Goal: Transaction & Acquisition: Purchase product/service

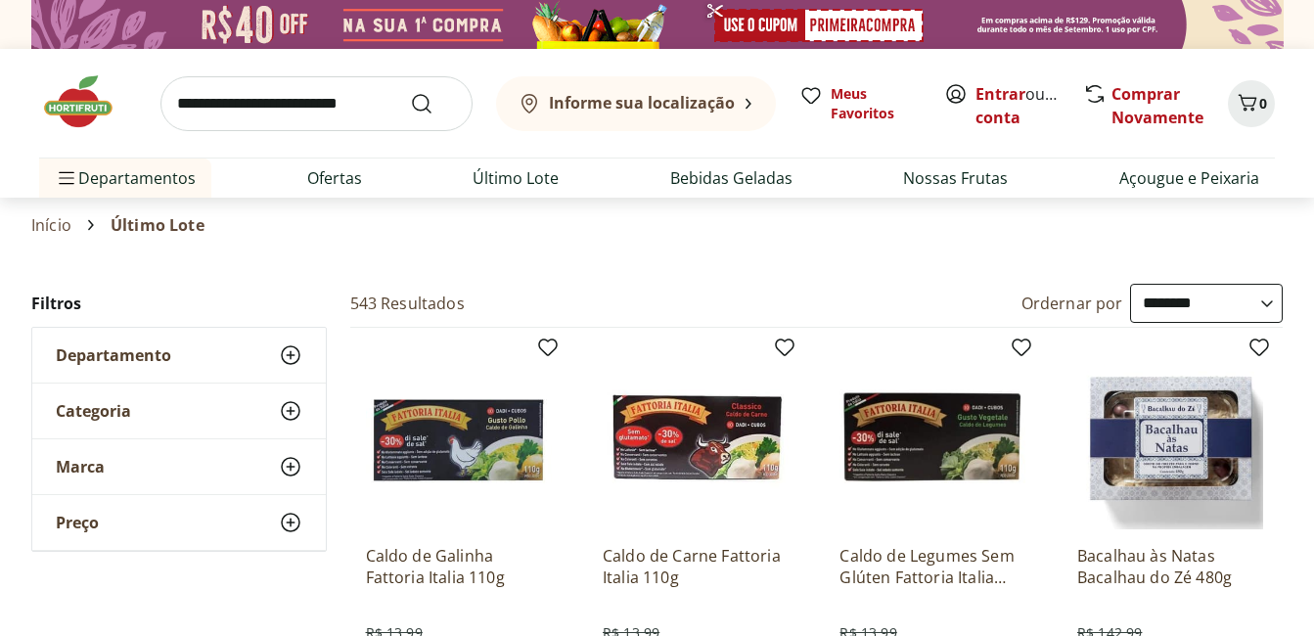
select select "**********"
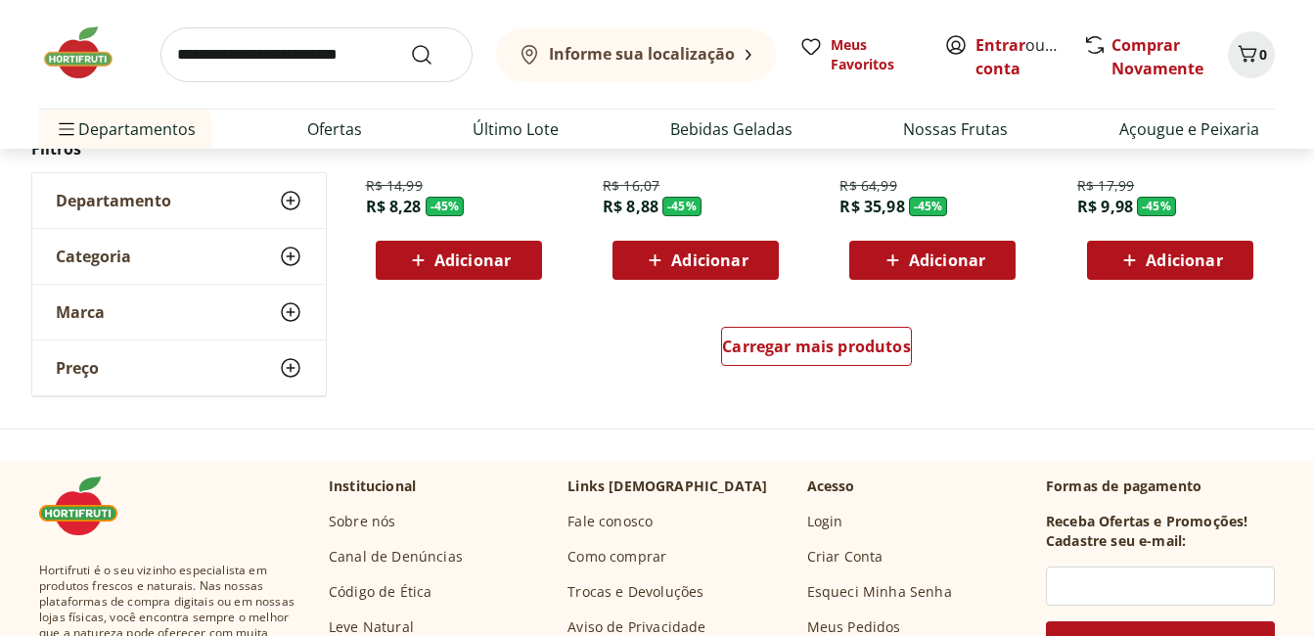
scroll to position [7731, 0]
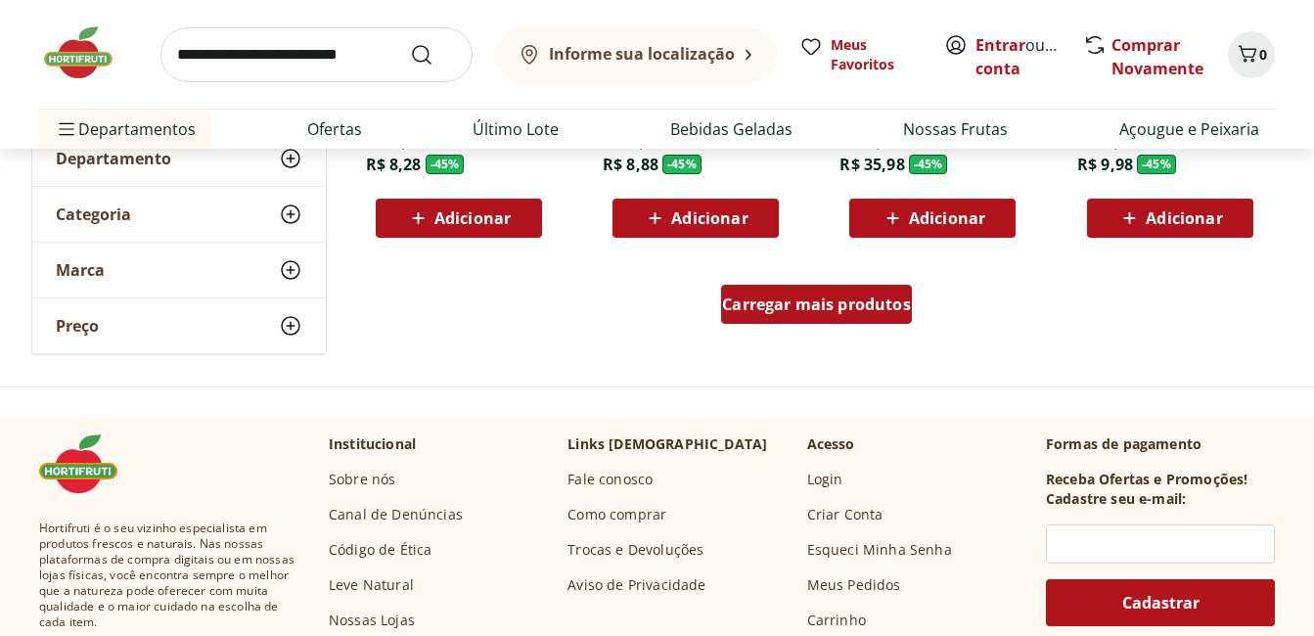
click at [846, 310] on span "Carregar mais produtos" at bounding box center [816, 305] width 189 height 16
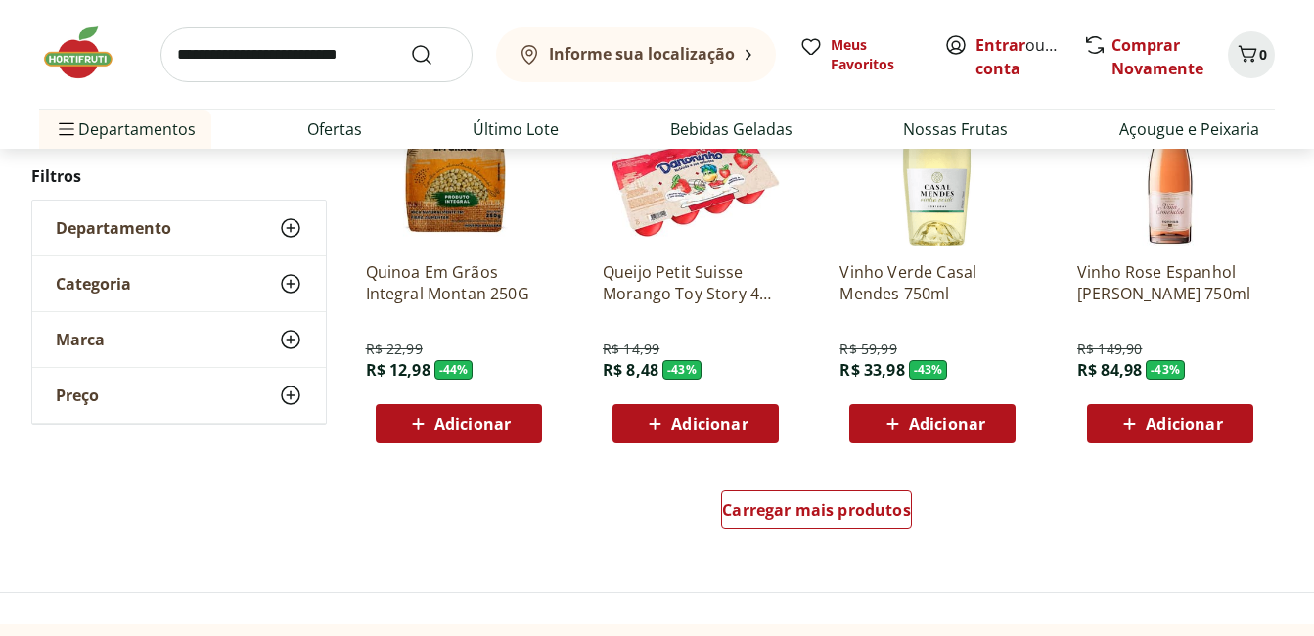
scroll to position [9003, 0]
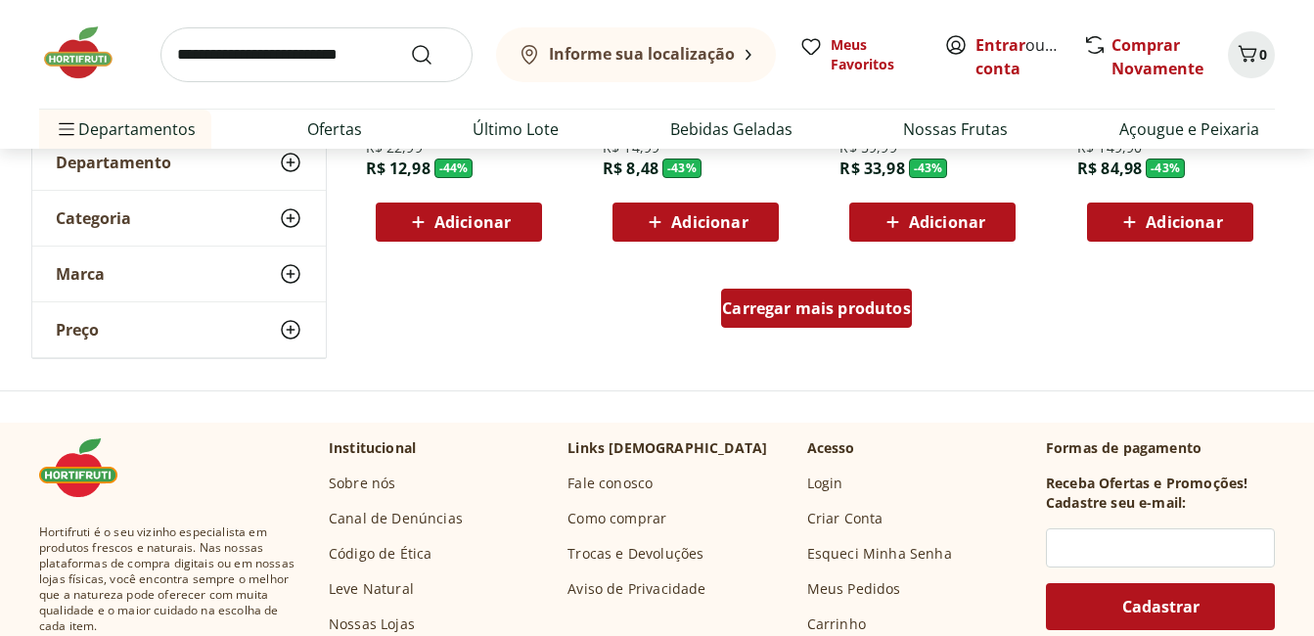
click at [860, 310] on span "Carregar mais produtos" at bounding box center [816, 308] width 189 height 16
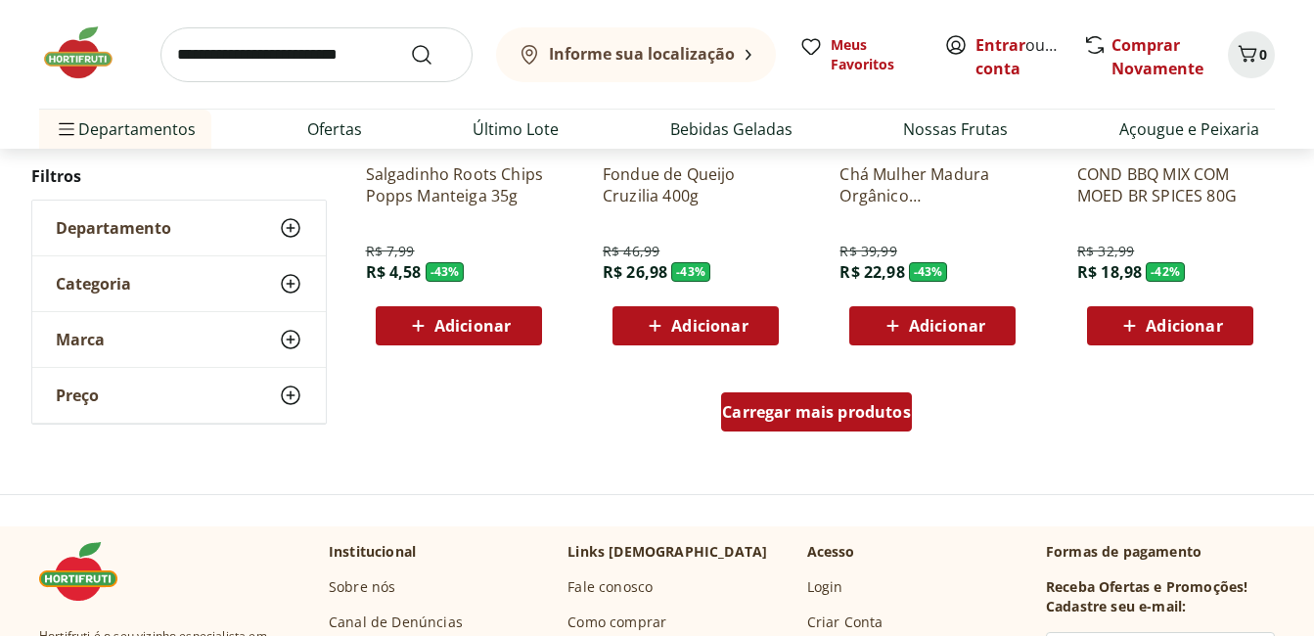
scroll to position [10177, 0]
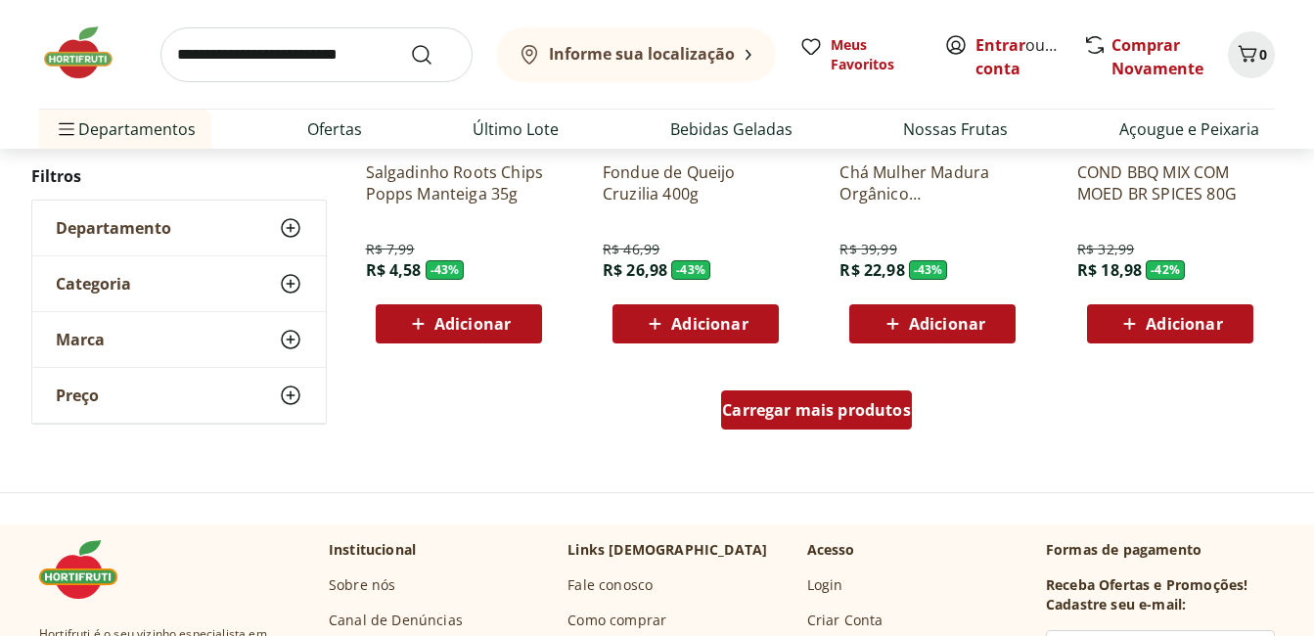
click at [860, 421] on div "Carregar mais produtos" at bounding box center [816, 409] width 191 height 39
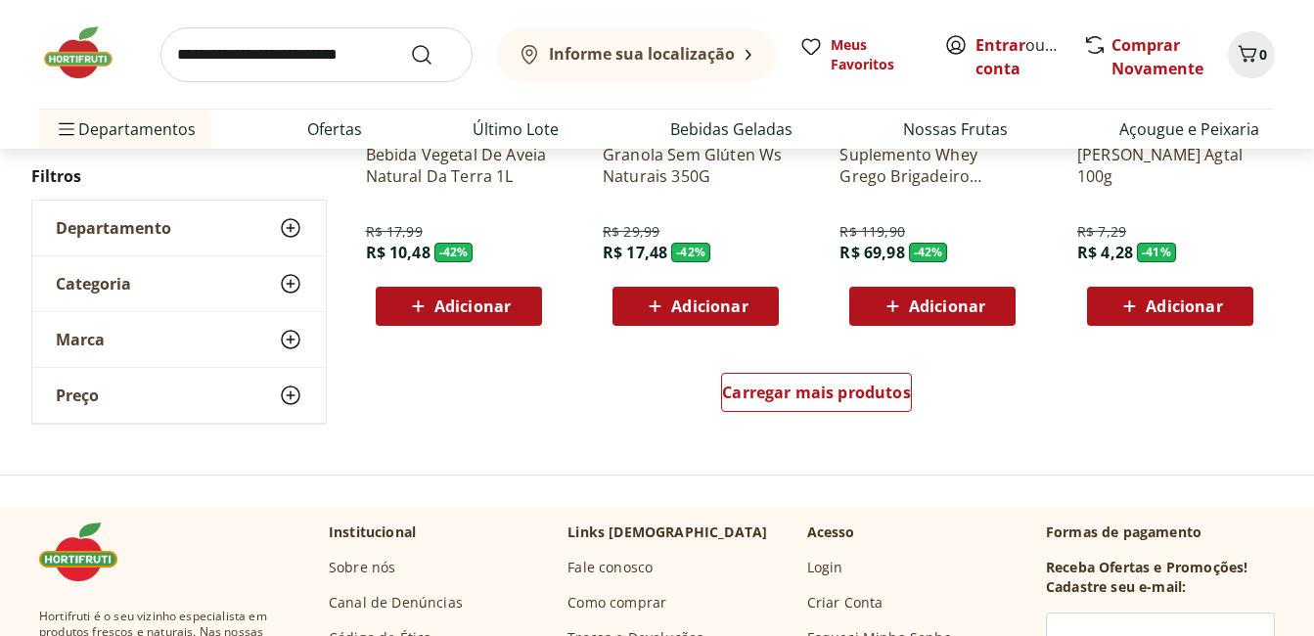
scroll to position [11450, 0]
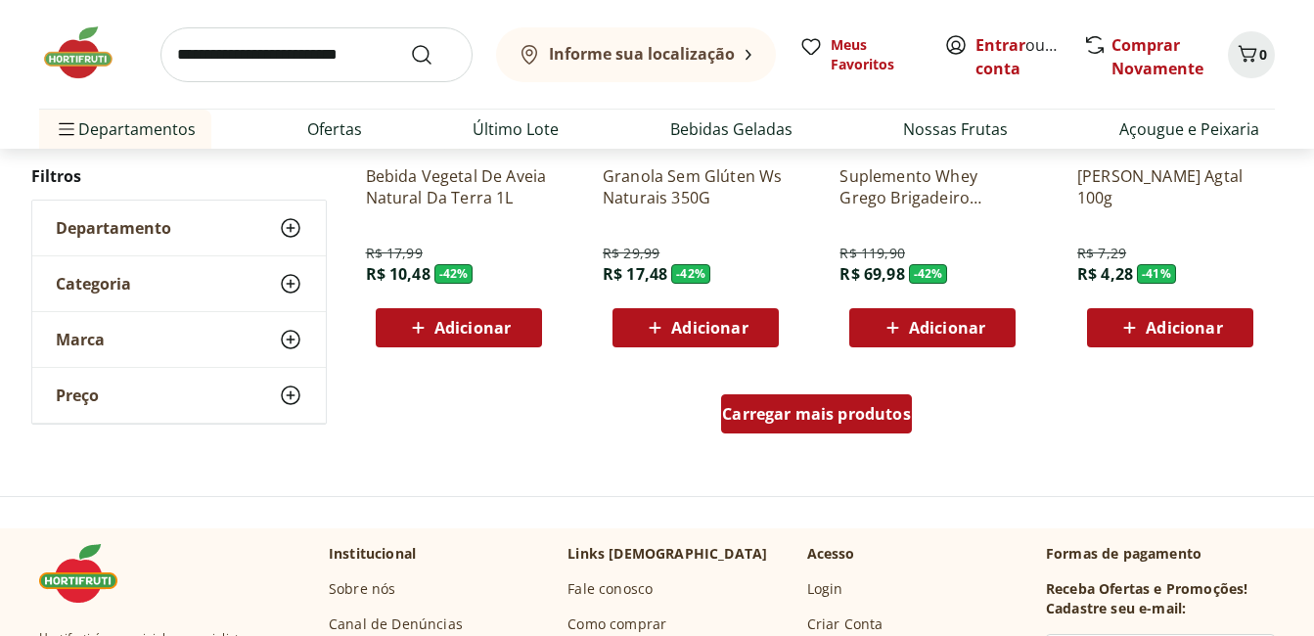
click at [853, 421] on span "Carregar mais produtos" at bounding box center [816, 414] width 189 height 16
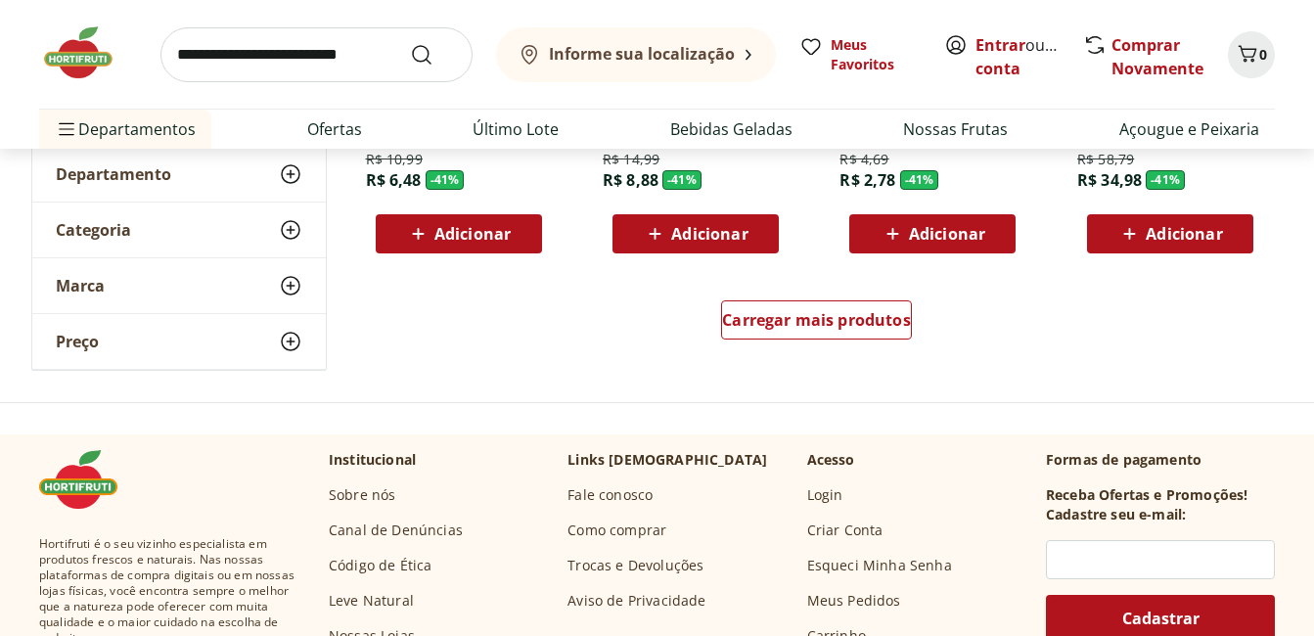
scroll to position [12624, 0]
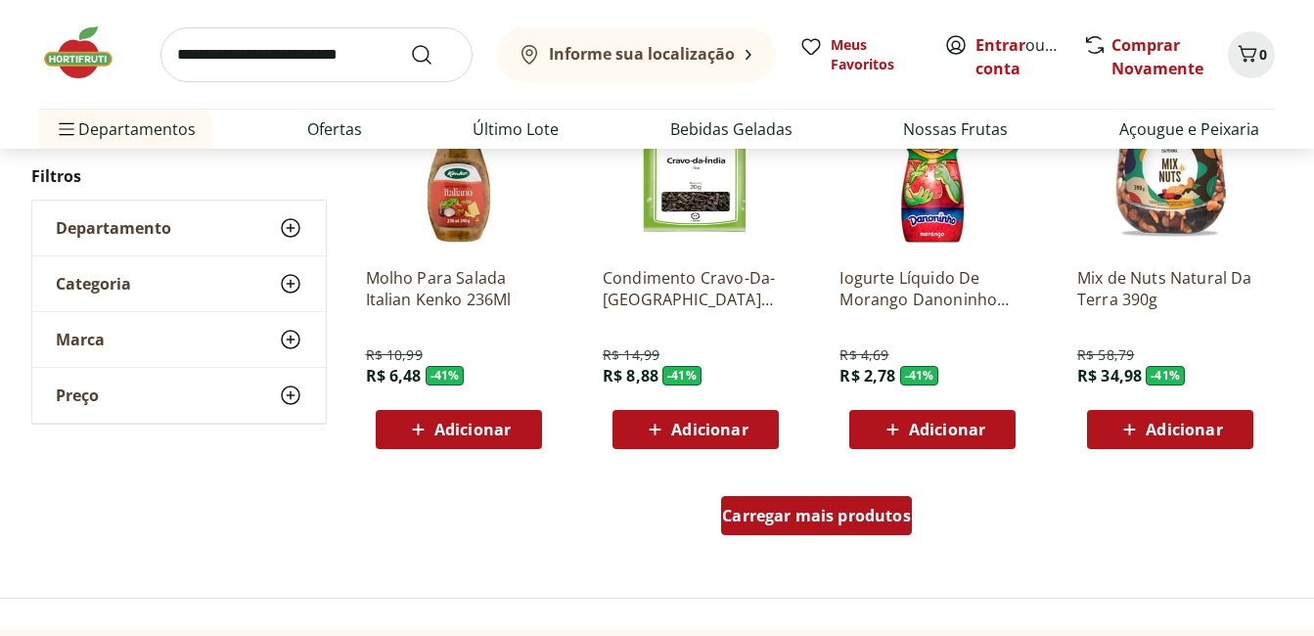
click at [827, 518] on span "Carregar mais produtos" at bounding box center [816, 516] width 189 height 16
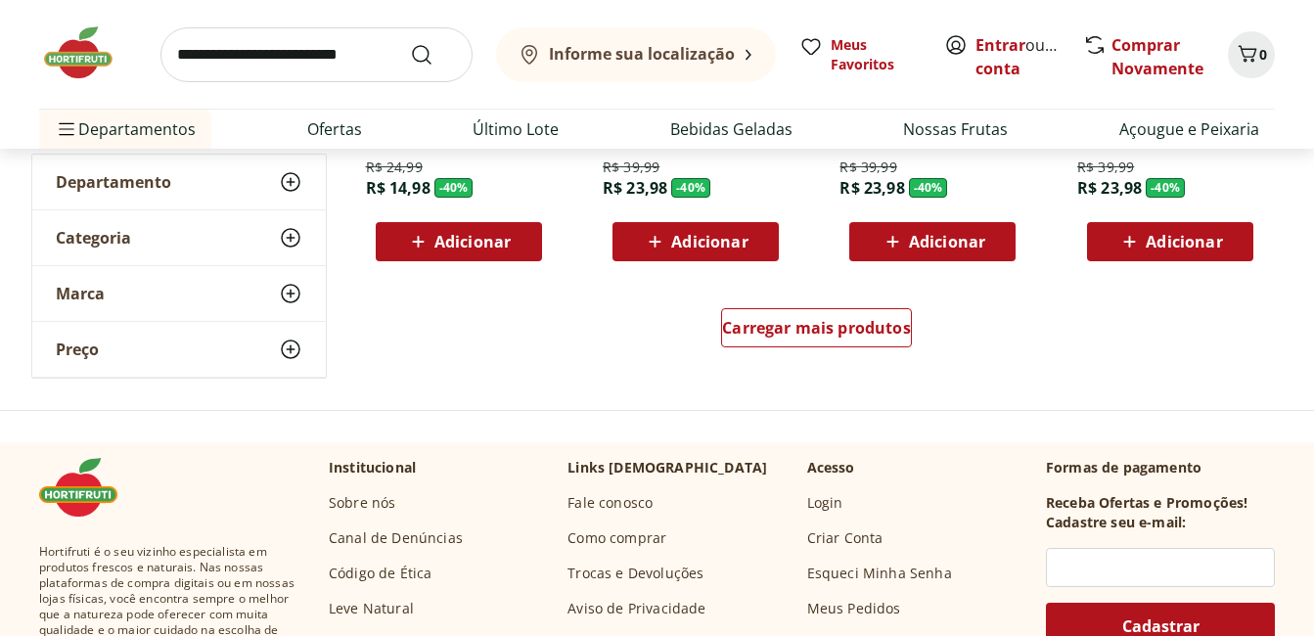
scroll to position [14092, 0]
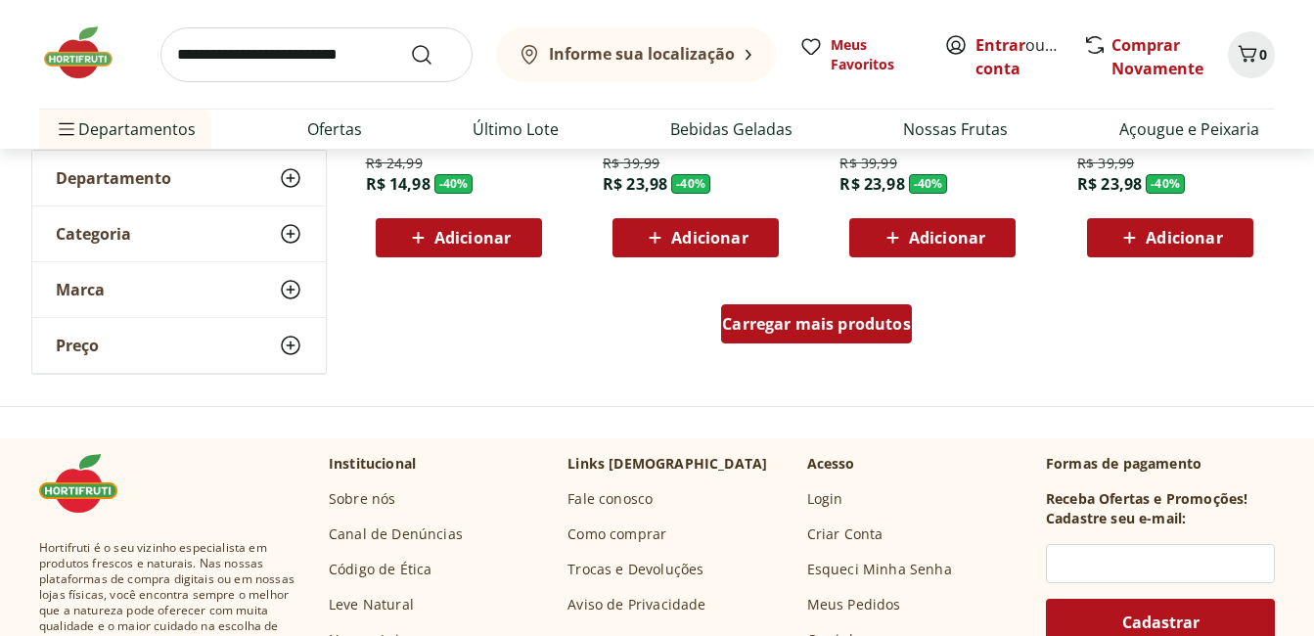
click at [818, 321] on span "Carregar mais produtos" at bounding box center [816, 324] width 189 height 16
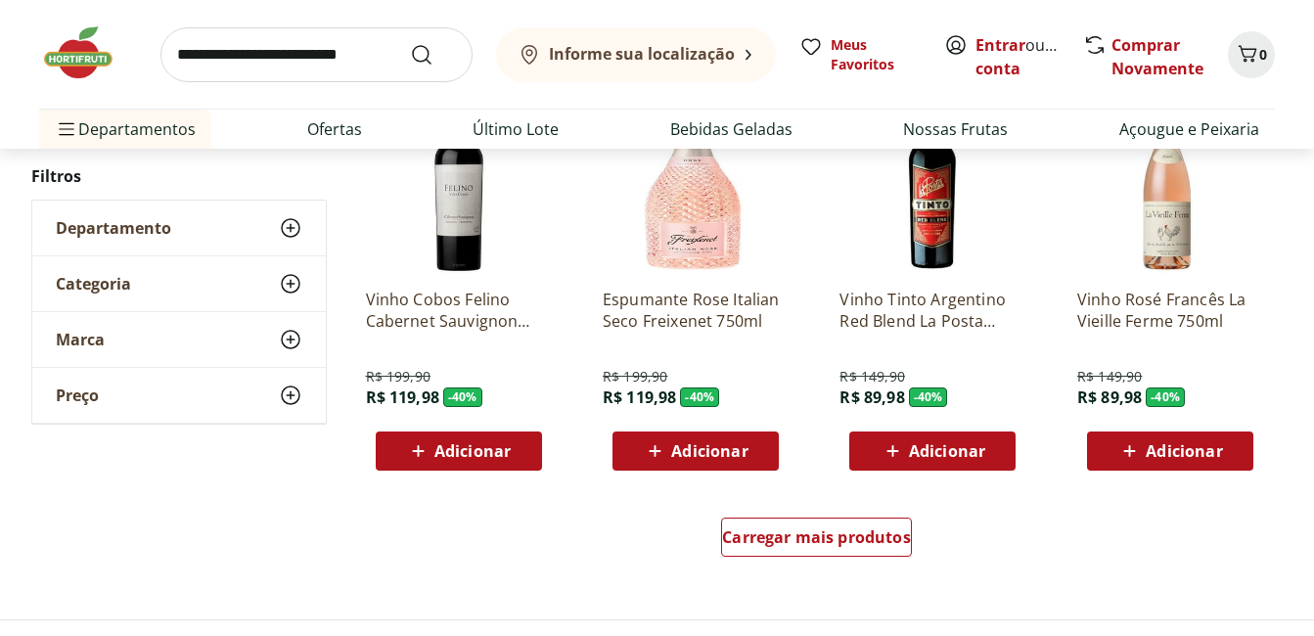
scroll to position [15168, 0]
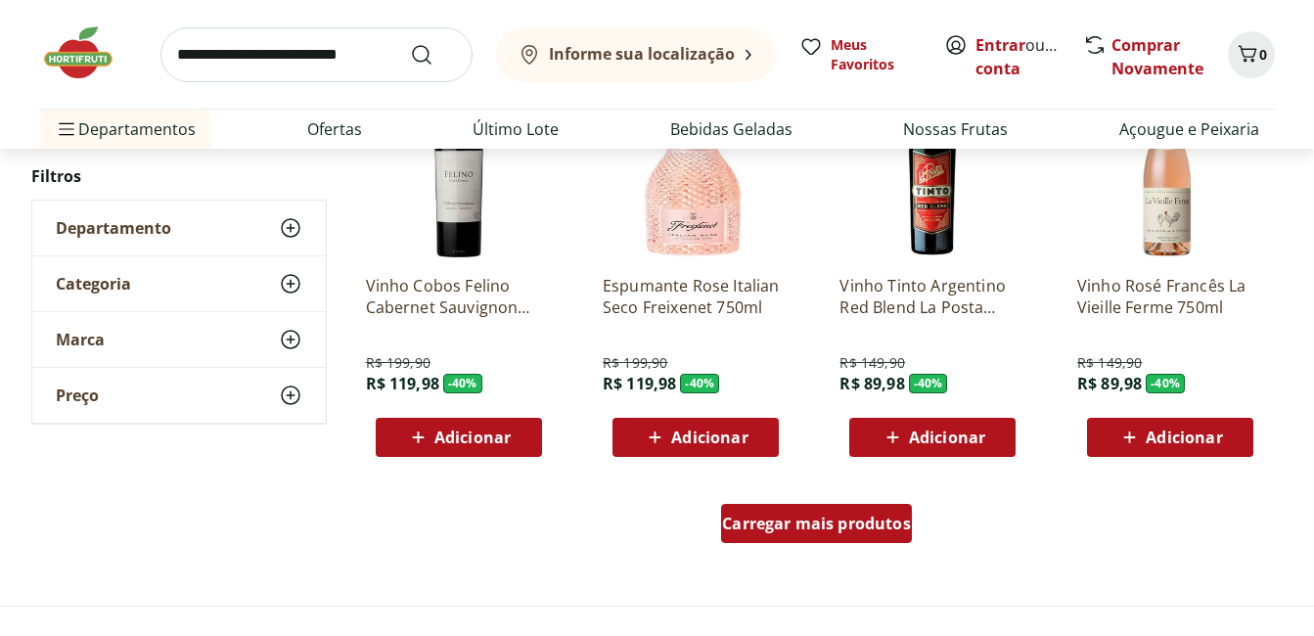
click at [861, 531] on span "Carregar mais produtos" at bounding box center [816, 524] width 189 height 16
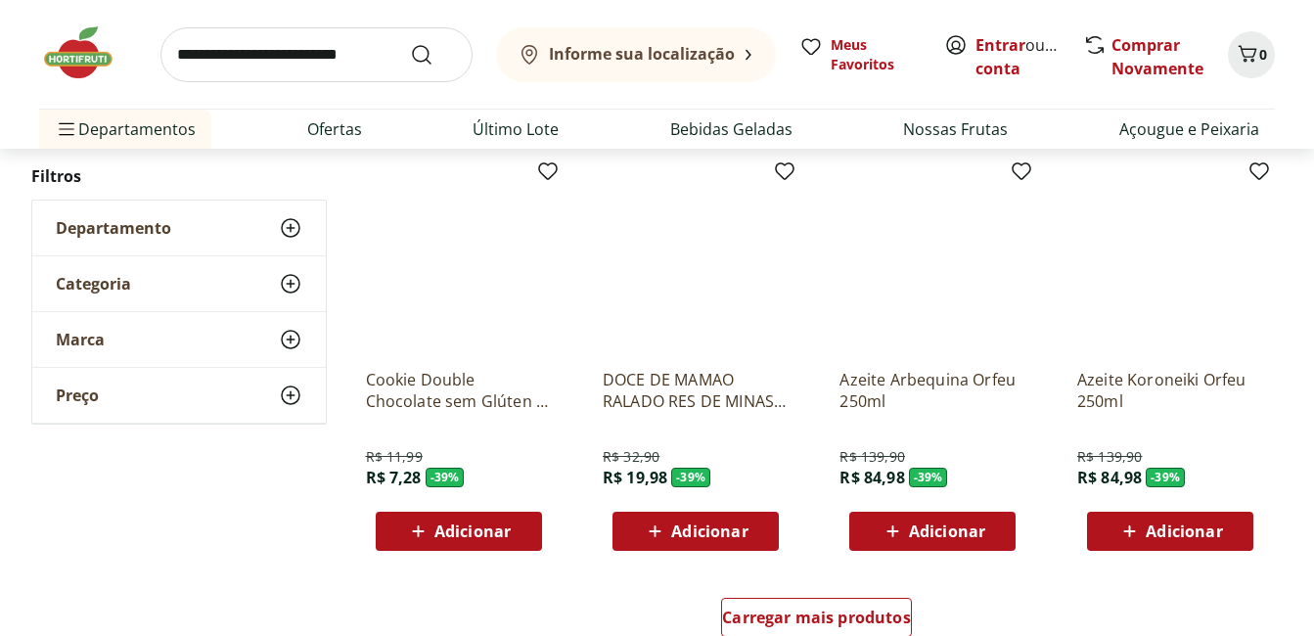
scroll to position [16440, 0]
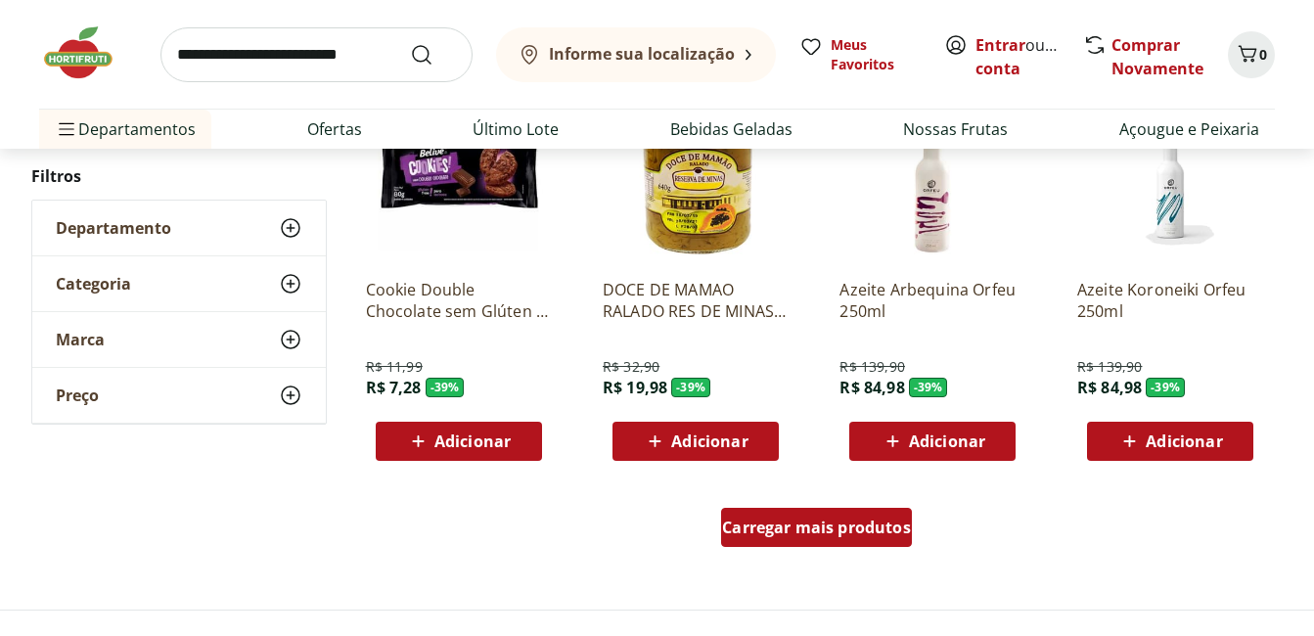
click at [872, 526] on span "Carregar mais produtos" at bounding box center [816, 528] width 189 height 16
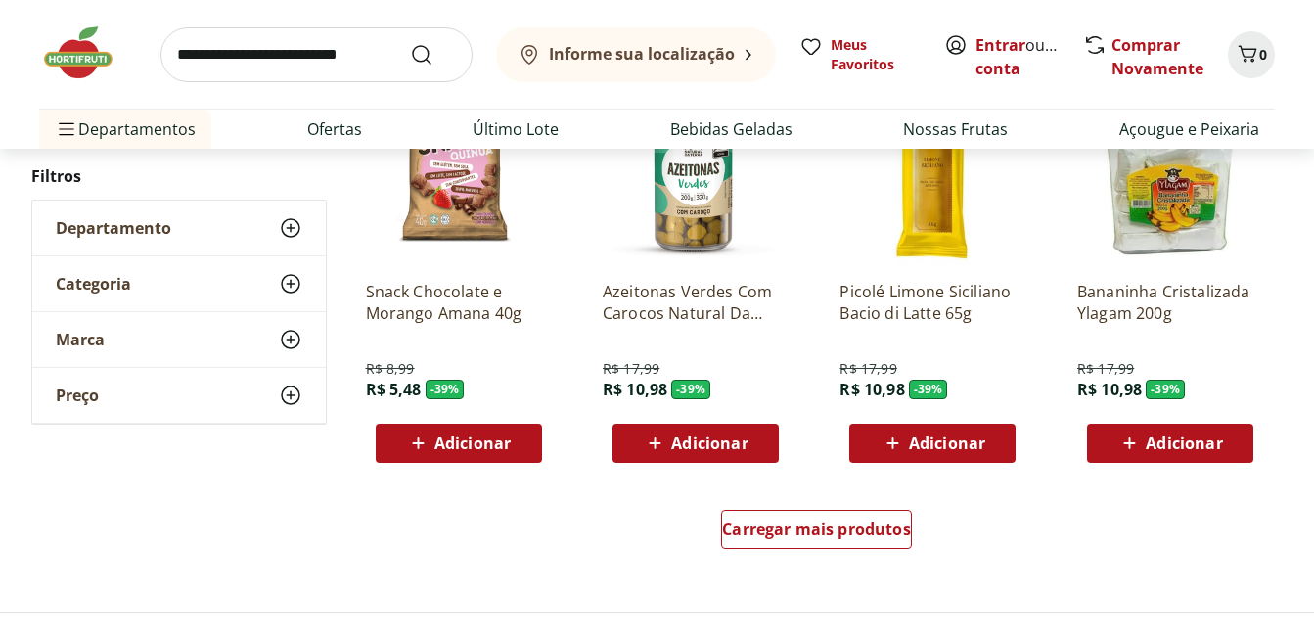
scroll to position [17713, 0]
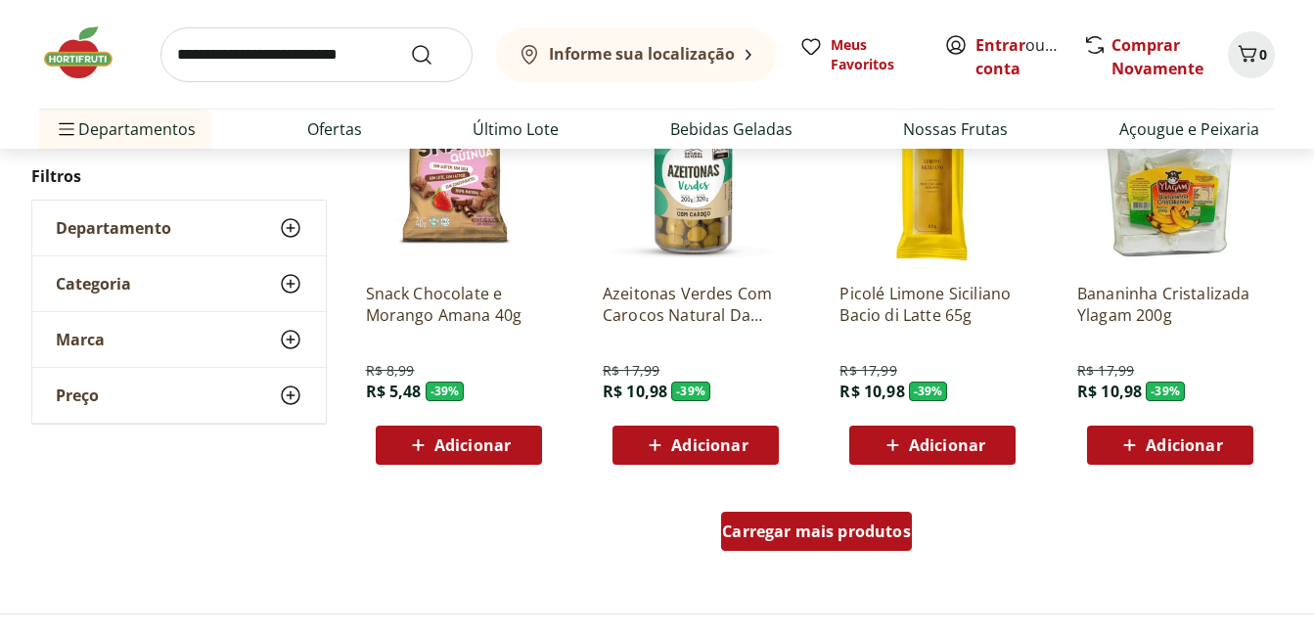
click at [838, 530] on span "Carregar mais produtos" at bounding box center [816, 532] width 189 height 16
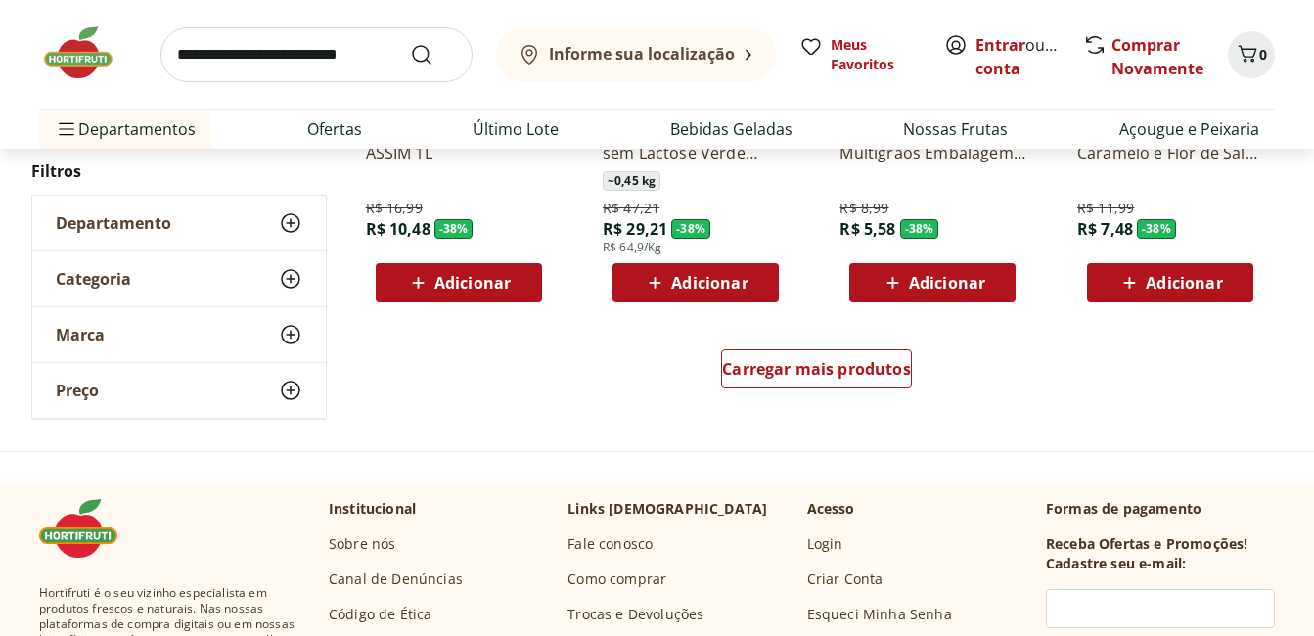
scroll to position [19180, 0]
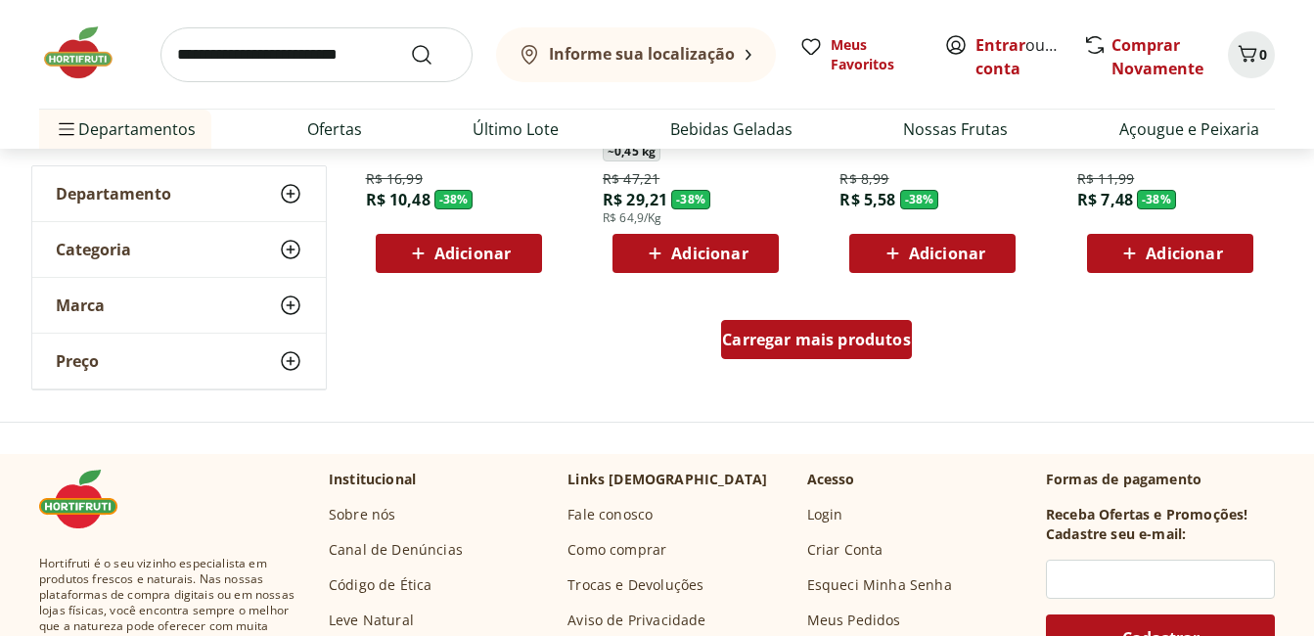
click at [847, 359] on div "Carregar mais produtos" at bounding box center [816, 339] width 191 height 39
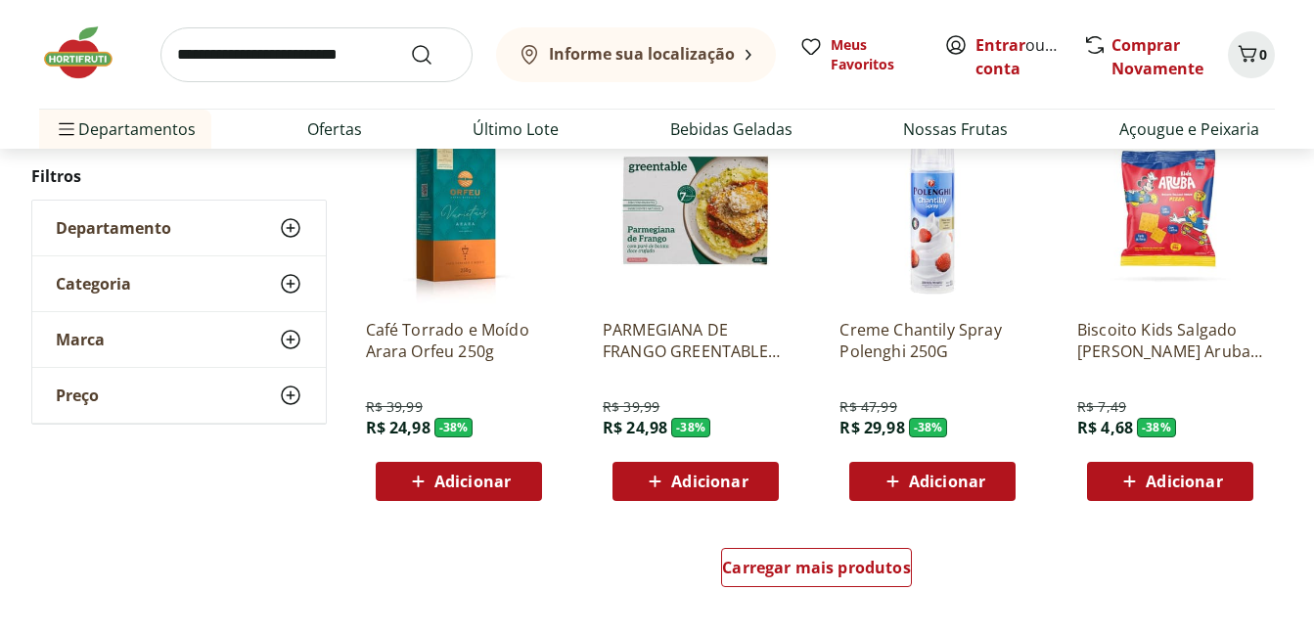
scroll to position [20355, 0]
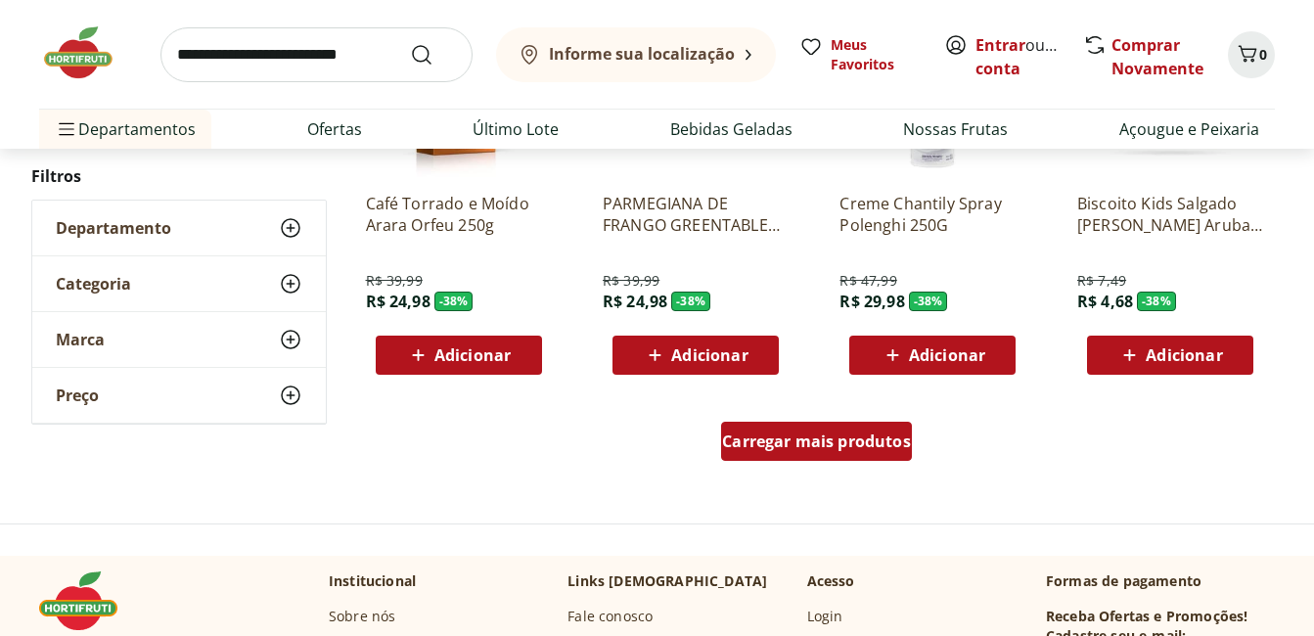
click at [794, 430] on div "Carregar mais produtos" at bounding box center [816, 441] width 191 height 39
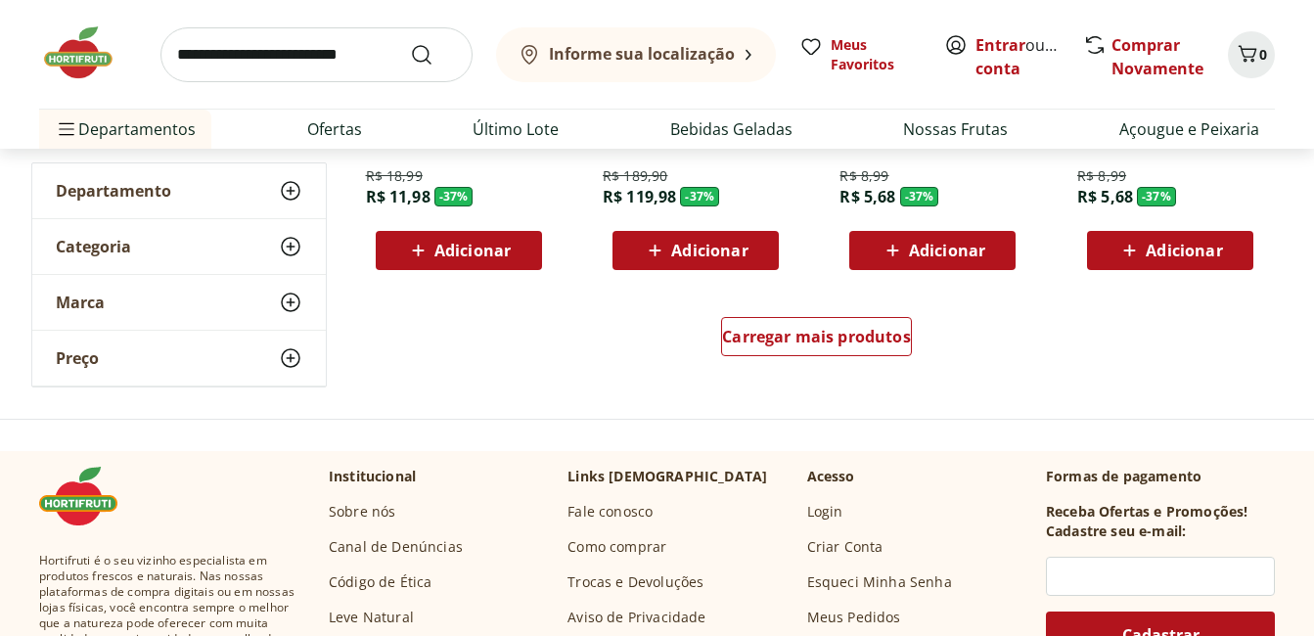
scroll to position [21823, 0]
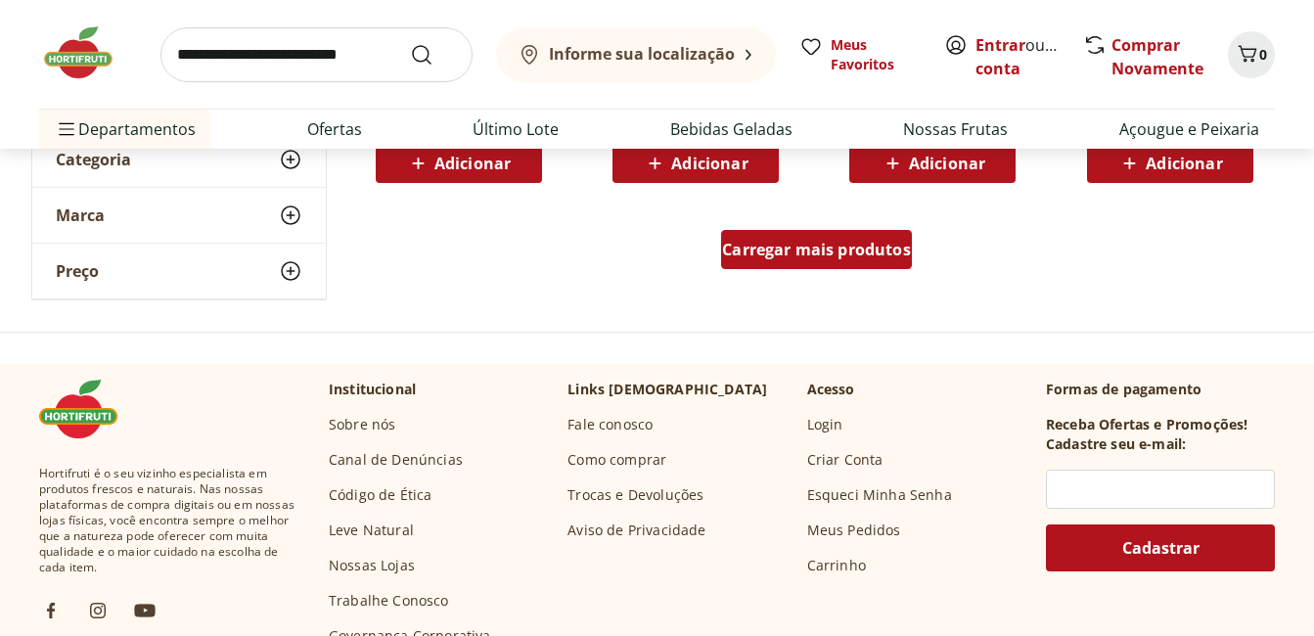
click at [830, 253] on span "Carregar mais produtos" at bounding box center [816, 250] width 189 height 16
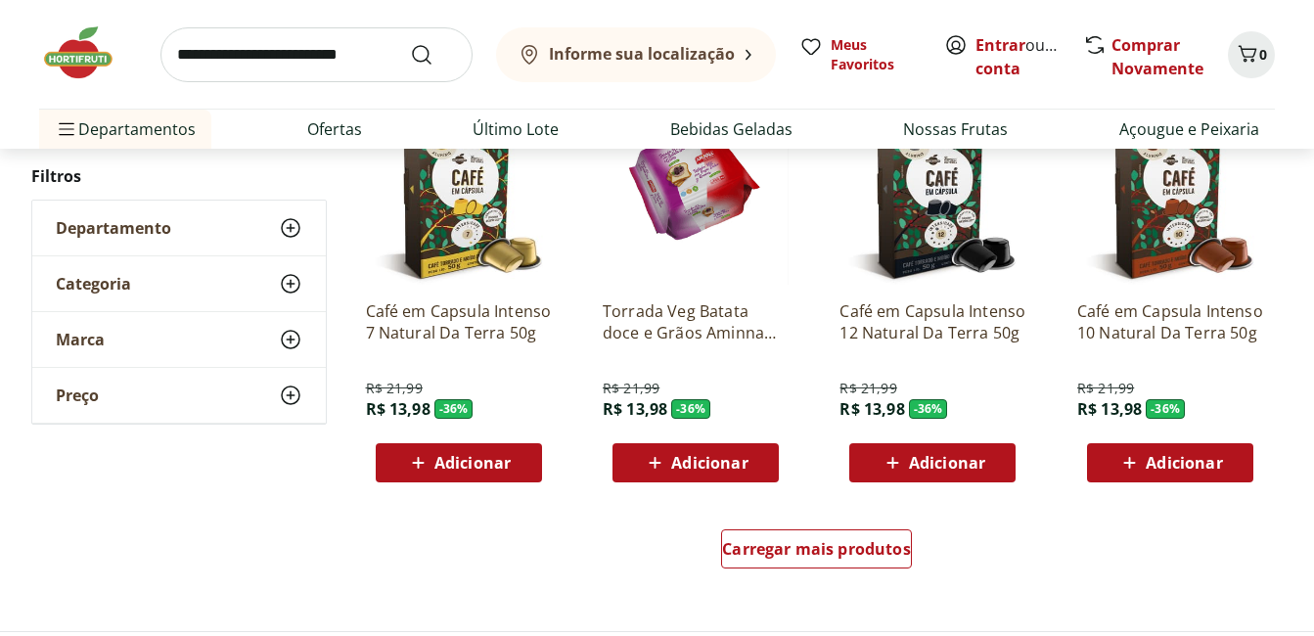
scroll to position [22997, 0]
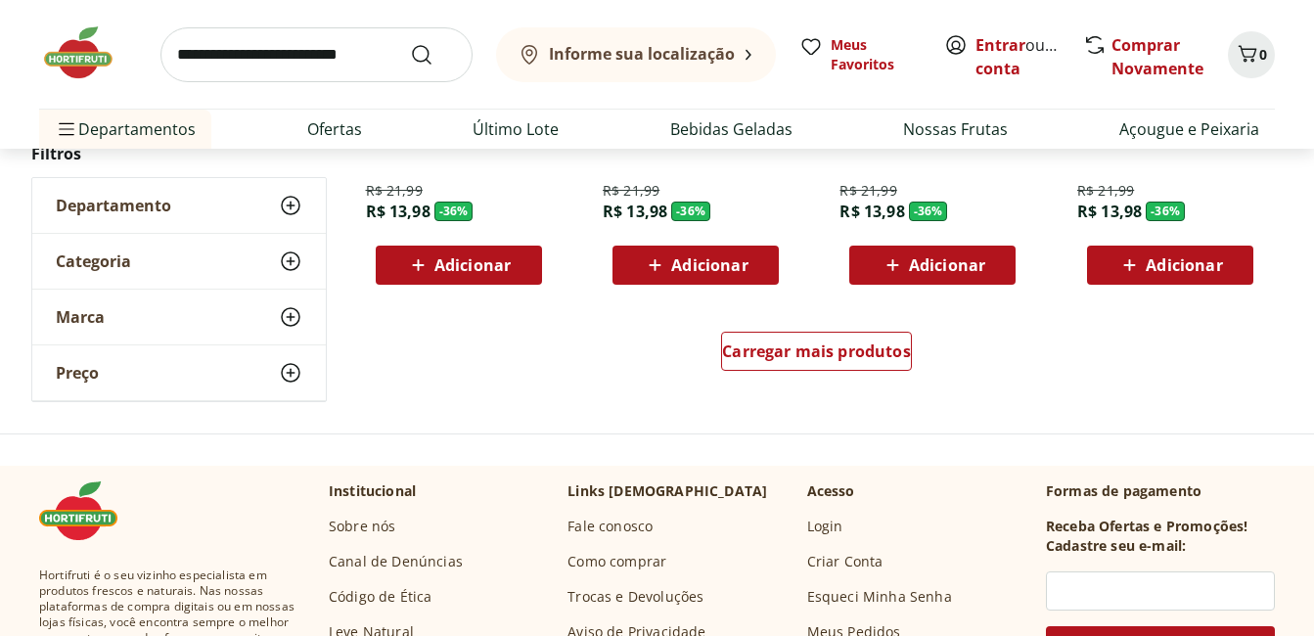
click at [853, 313] on div "Carregar mais produtos" at bounding box center [817, 355] width 949 height 94
click at [848, 350] on span "Carregar mais produtos" at bounding box center [816, 351] width 189 height 16
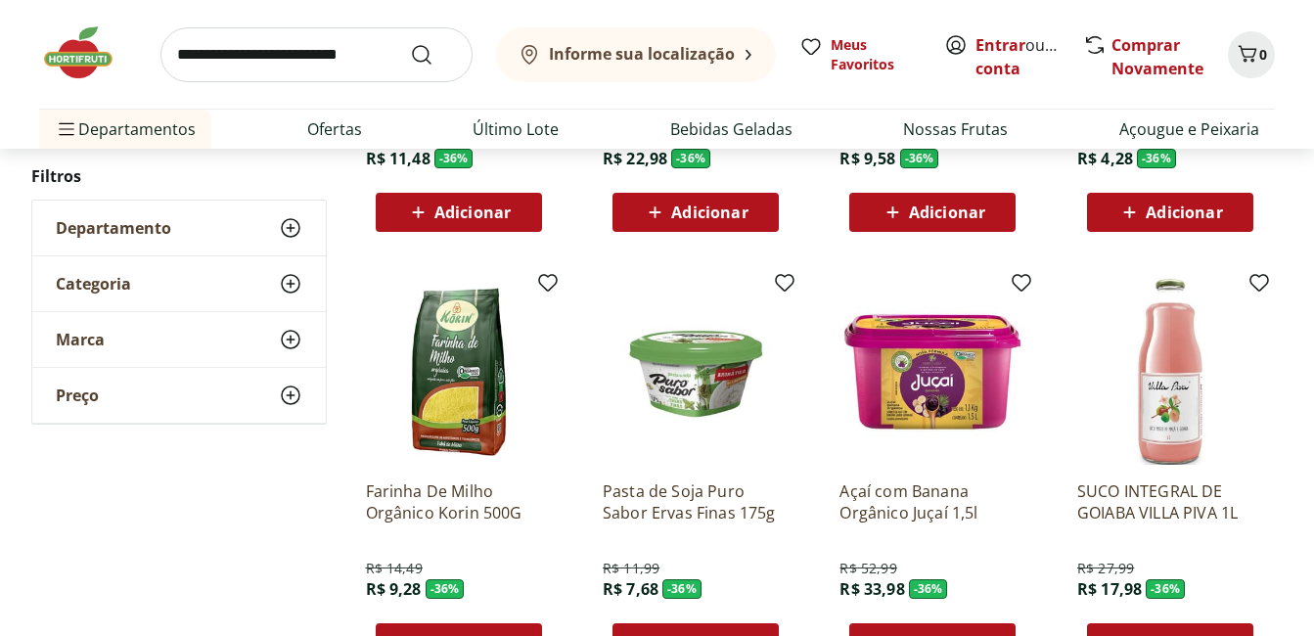
scroll to position [24073, 0]
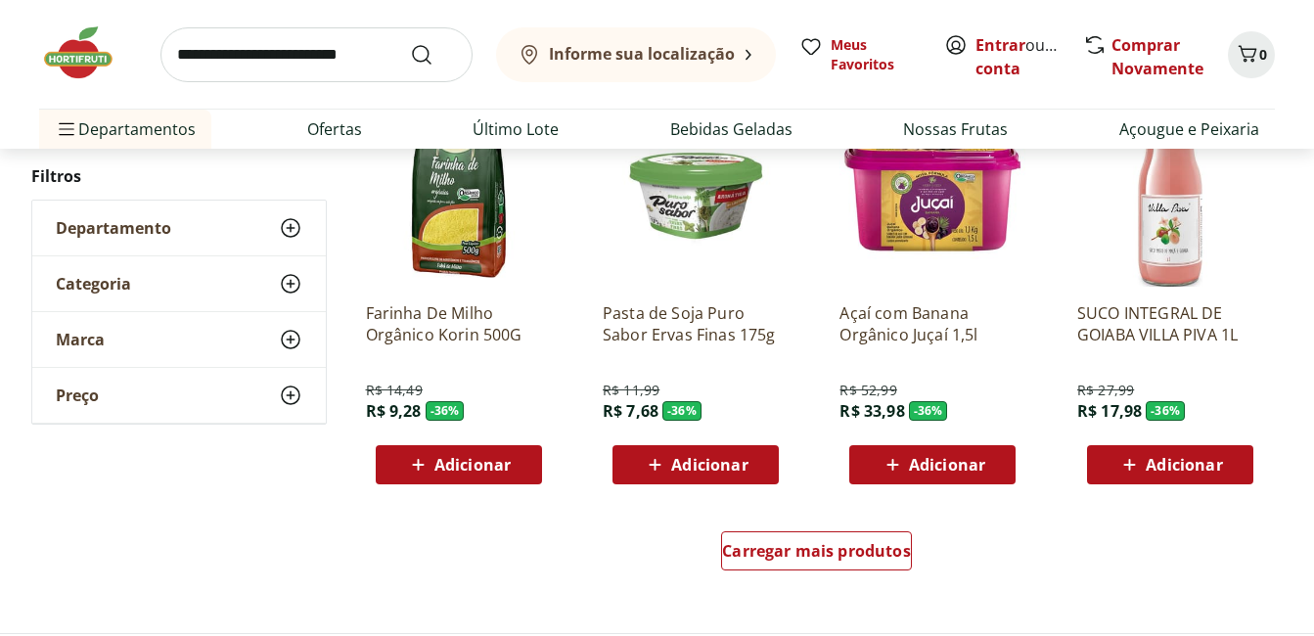
click at [1195, 218] on img at bounding box center [1170, 194] width 186 height 186
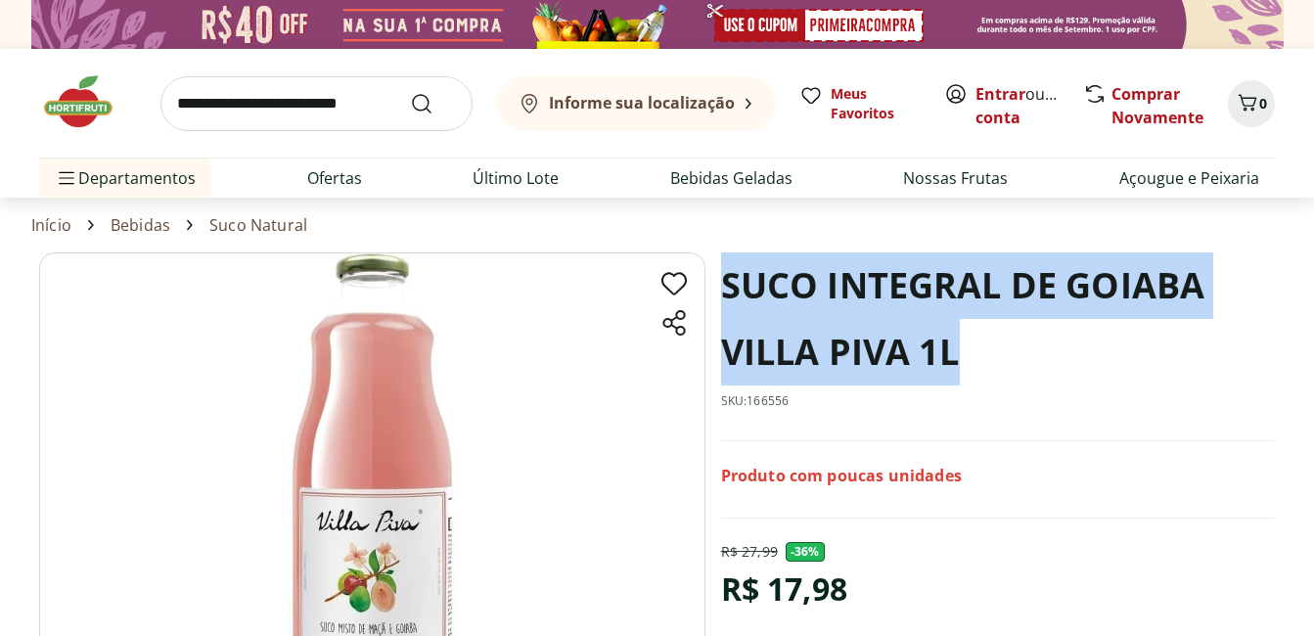
drag, startPoint x: 723, startPoint y: 281, endPoint x: 1007, endPoint y: 354, distance: 293.1
click at [1007, 354] on h1 "SUCO INTEGRAL DE GOIABA VILLA PIVA 1L" at bounding box center [998, 318] width 554 height 133
copy h1 "SUCO INTEGRAL DE GOIABA VILLA PIVA 1L"
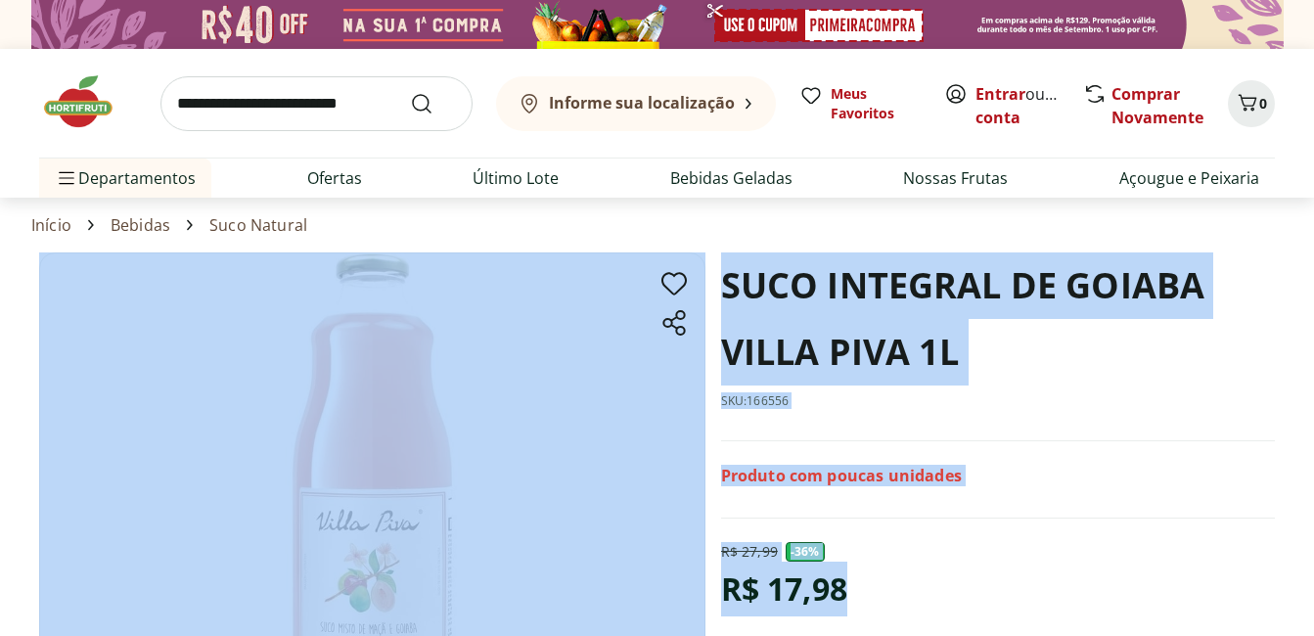
drag, startPoint x: 725, startPoint y: 584, endPoint x: 841, endPoint y: 586, distance: 115.5
click at [841, 586] on section "SUCO INTEGRAL DE GOIABA VILLA PIVA 1L SKU: 166556 Produto com poucas unidades R…" at bounding box center [657, 544] width 1236 height 584
click at [978, 527] on section "SUCO INTEGRAL DE GOIABA VILLA PIVA 1L SKU: 166556 Produto com poucas unidades R…" at bounding box center [998, 473] width 554 height 442
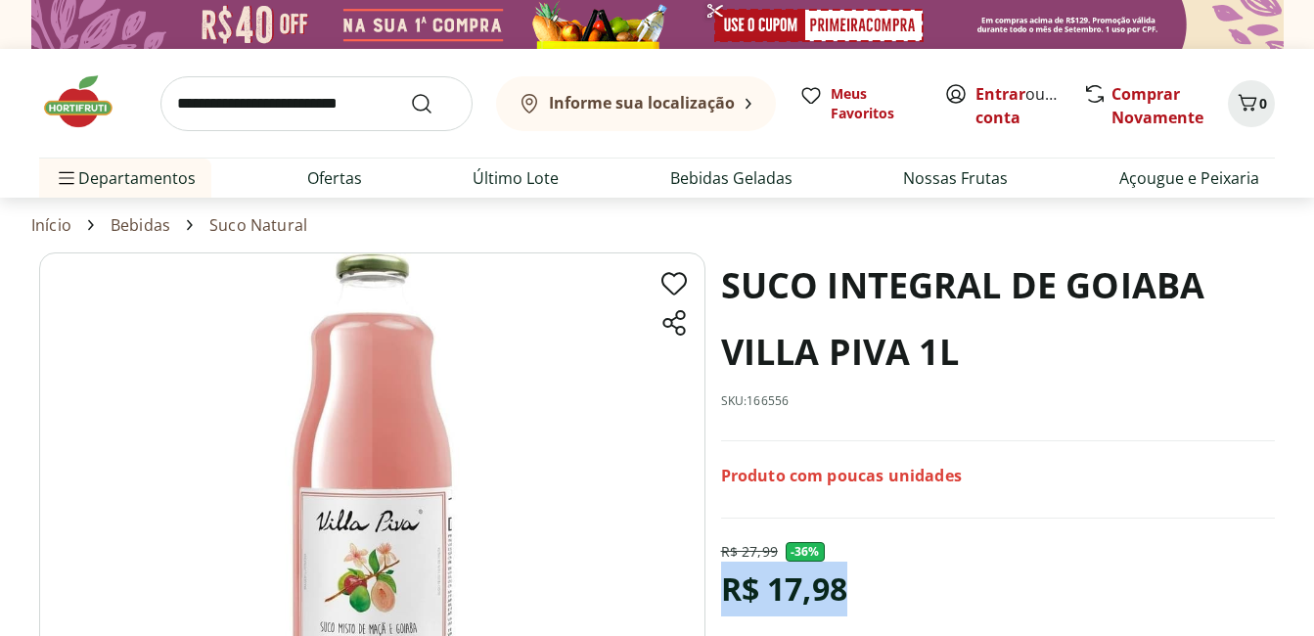
drag, startPoint x: 725, startPoint y: 587, endPoint x: 846, endPoint y: 587, distance: 121.3
click at [846, 587] on div "R$ 17,98" at bounding box center [784, 589] width 126 height 55
copy div "R$ 17,98"
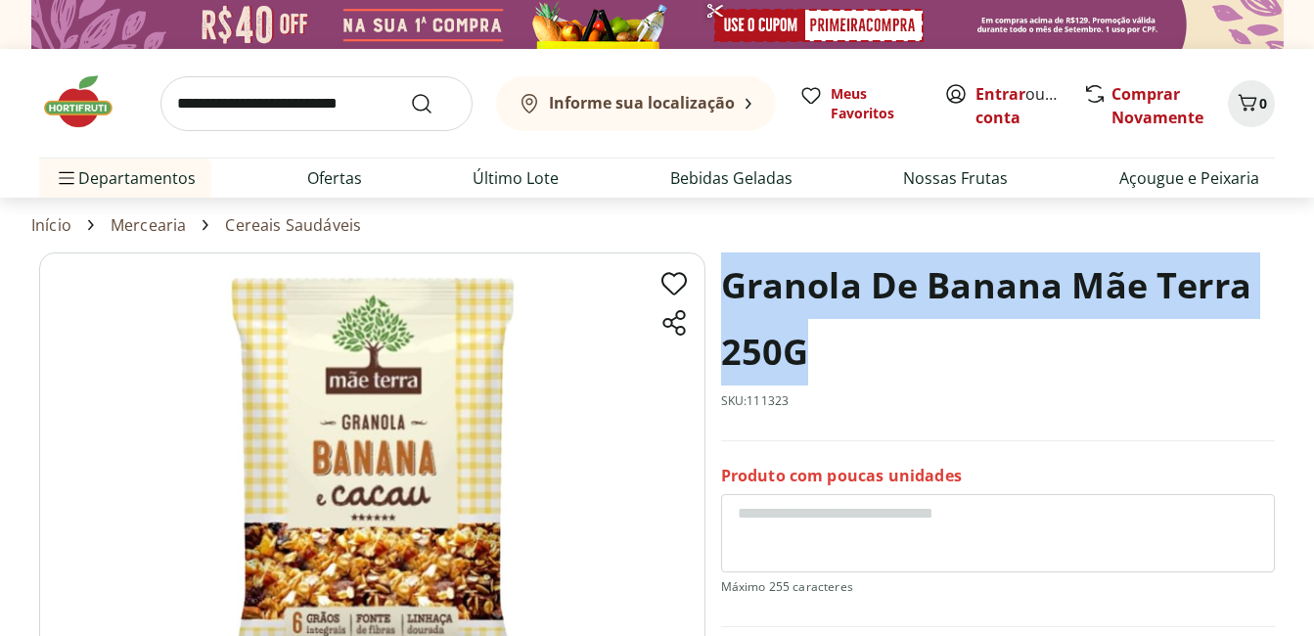
drag, startPoint x: 727, startPoint y: 274, endPoint x: 1136, endPoint y: 349, distance: 415.9
click at [1136, 349] on h1 "Granola De Banana Mãe Terra 250G" at bounding box center [998, 318] width 554 height 133
copy h1 "Granola De Banana Mãe Terra 250G"
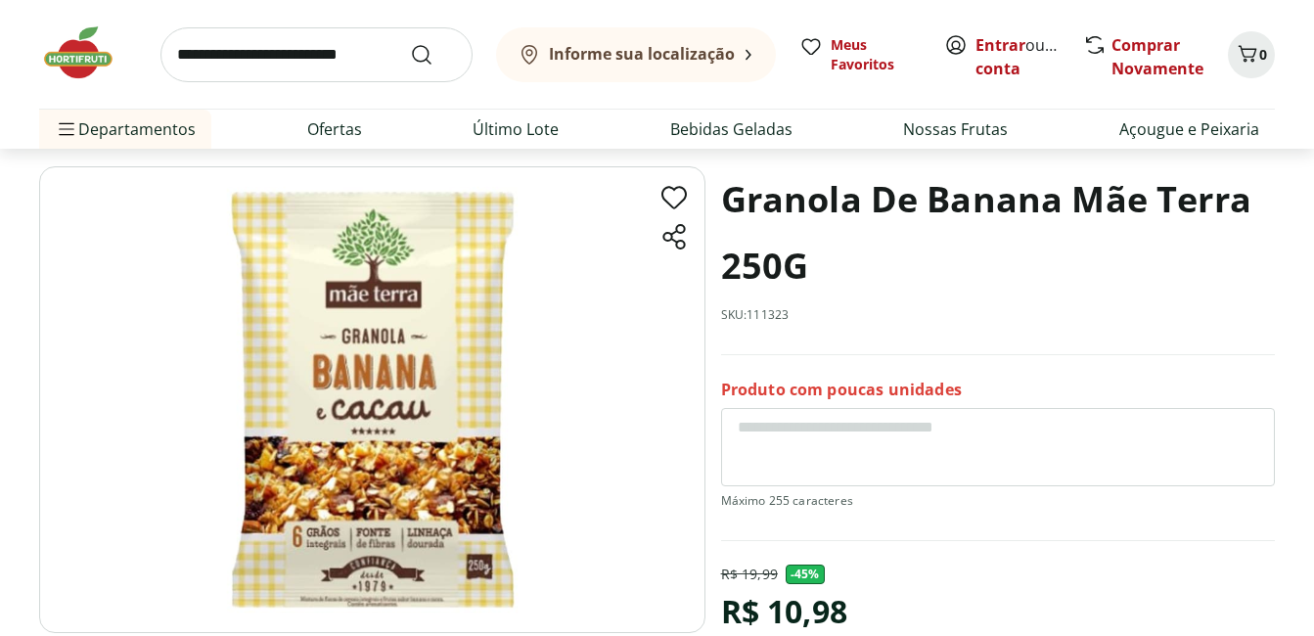
scroll to position [196, 0]
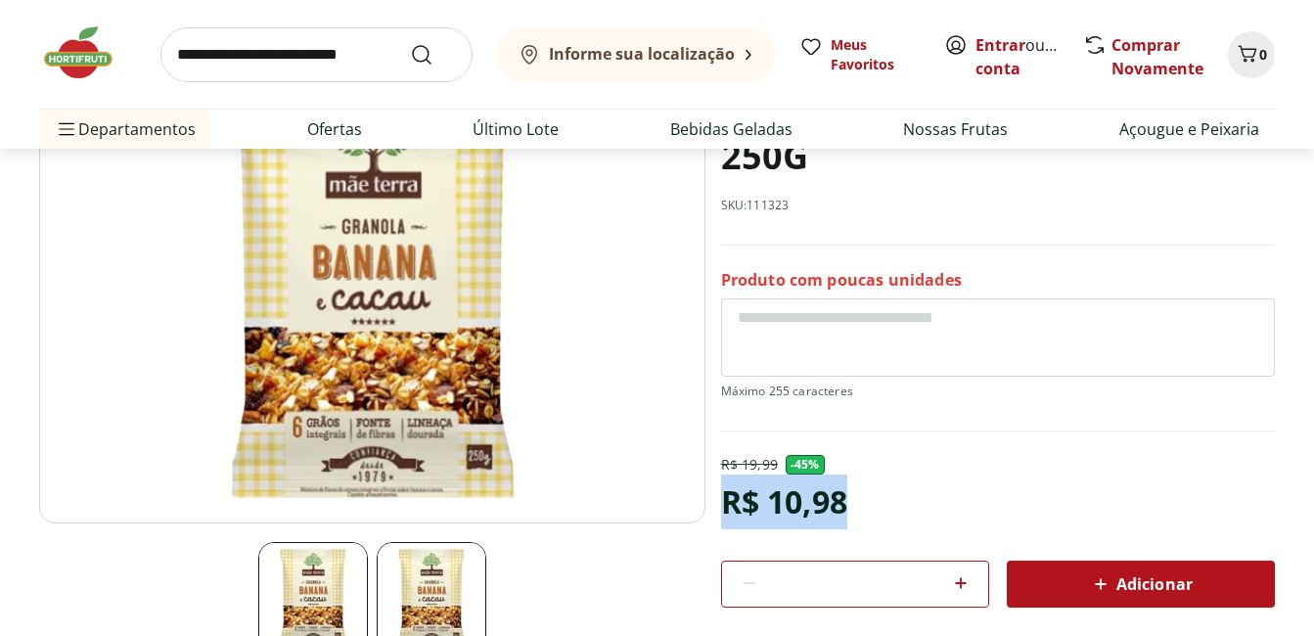
drag, startPoint x: 731, startPoint y: 498, endPoint x: 863, endPoint y: 512, distance: 132.8
click at [863, 512] on div "R$ 19,99 - 45 % R$ 10,98 * Adicionar" at bounding box center [998, 531] width 554 height 153
copy div "R$ 10,98"
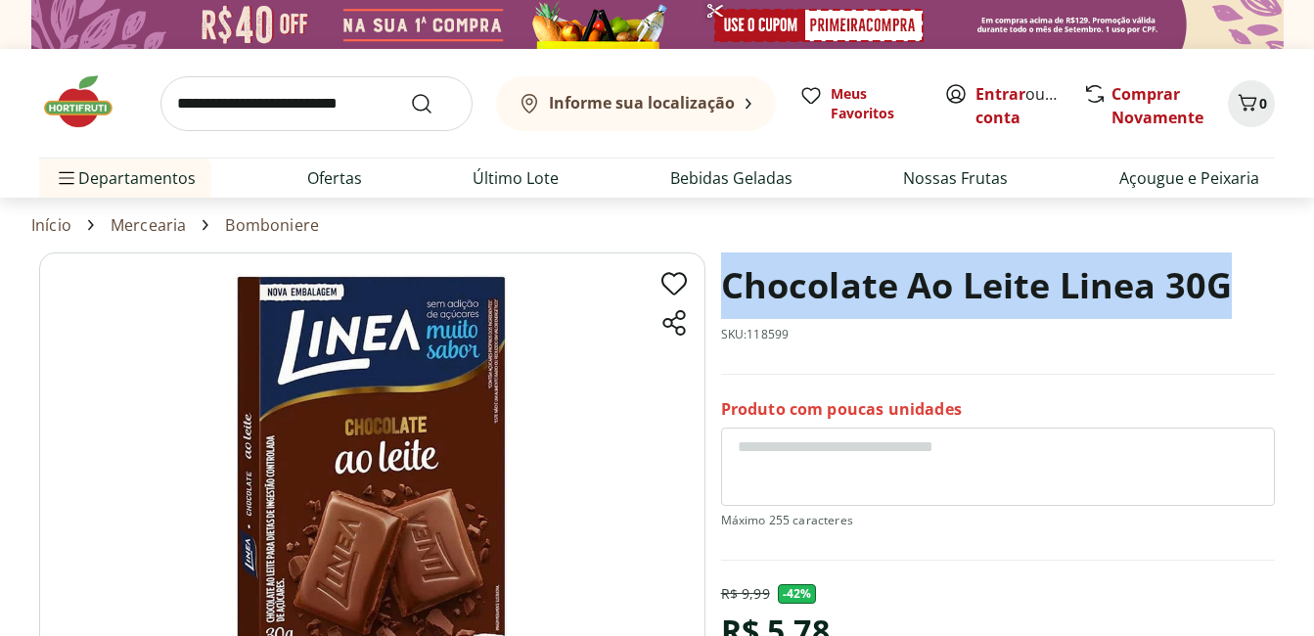
drag, startPoint x: 732, startPoint y: 276, endPoint x: 1238, endPoint y: 298, distance: 506.4
click at [1238, 298] on div "Chocolate Ao Leite Linea 30G SKU: 118599" at bounding box center [998, 313] width 554 height 122
copy h1 "Chocolate Ao Leite Linea 30G"
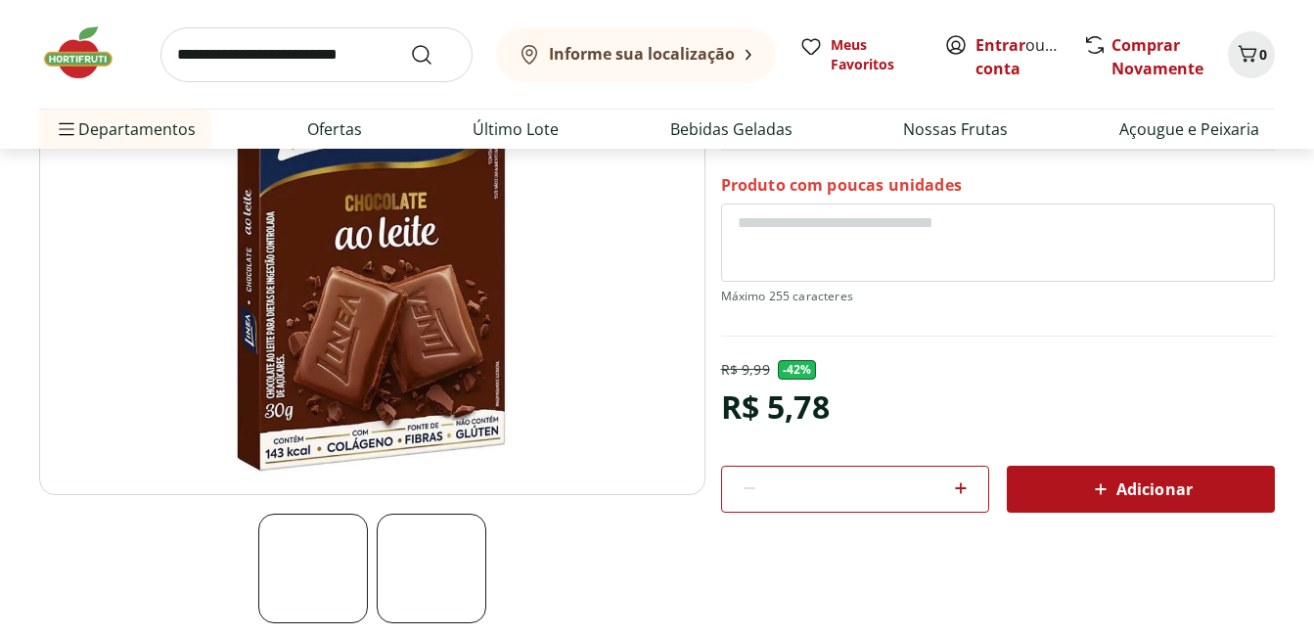
scroll to position [196, 0]
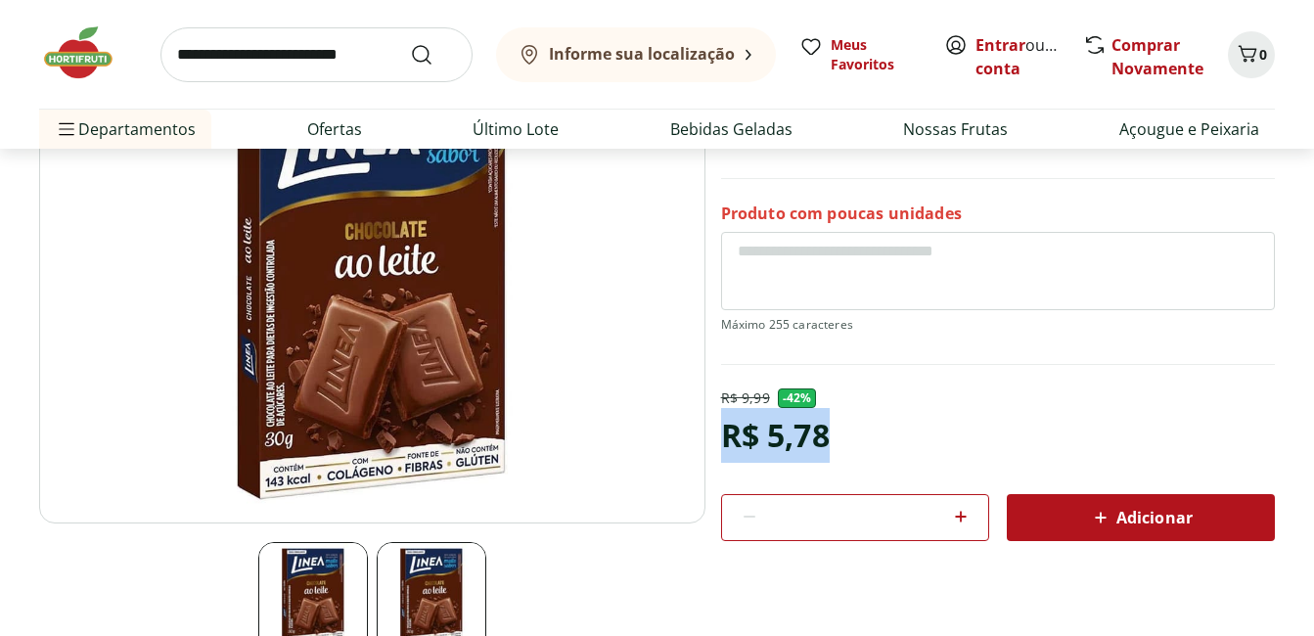
drag, startPoint x: 724, startPoint y: 428, endPoint x: 863, endPoint y: 437, distance: 139.3
click at [863, 437] on div "R$ 9,99 - 42 % R$ 5,78 * Adicionar" at bounding box center [998, 465] width 554 height 153
copy div "R$ 5,78"
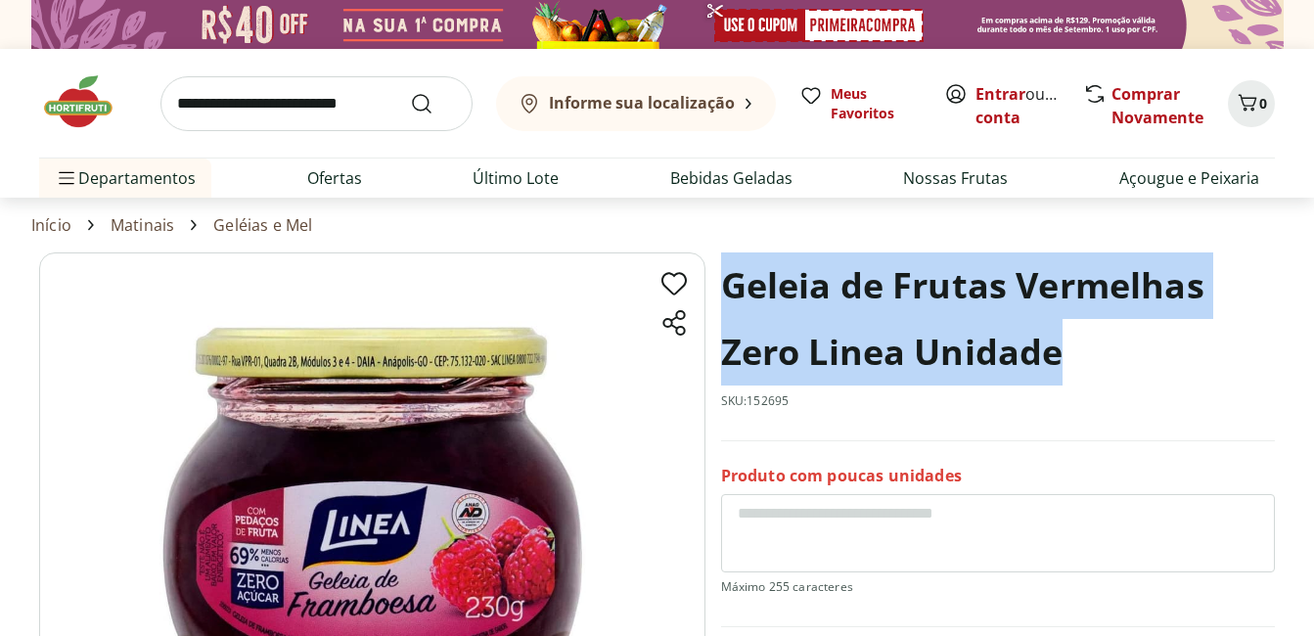
drag, startPoint x: 725, startPoint y: 272, endPoint x: 1155, endPoint y: 378, distance: 442.4
click at [1153, 376] on h1 "Geleia de Frutas Vermelhas Zero Linea Unidade" at bounding box center [998, 318] width 554 height 133
copy h1 "Geleia de Frutas Vermelhas Zero Linea Unidade"
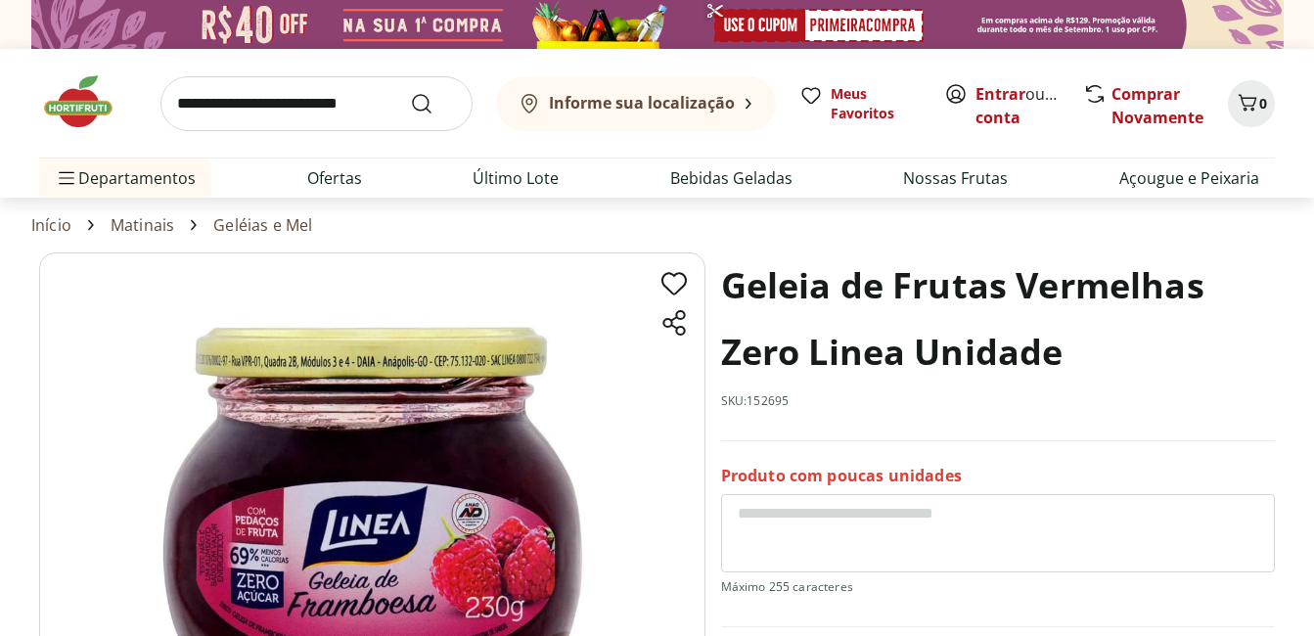
click at [1267, 350] on section "Geleia de Frutas Vermelhas Zero Linea Unidade SKU: 152695 Produto com poucas un…" at bounding box center [657, 577] width 1236 height 651
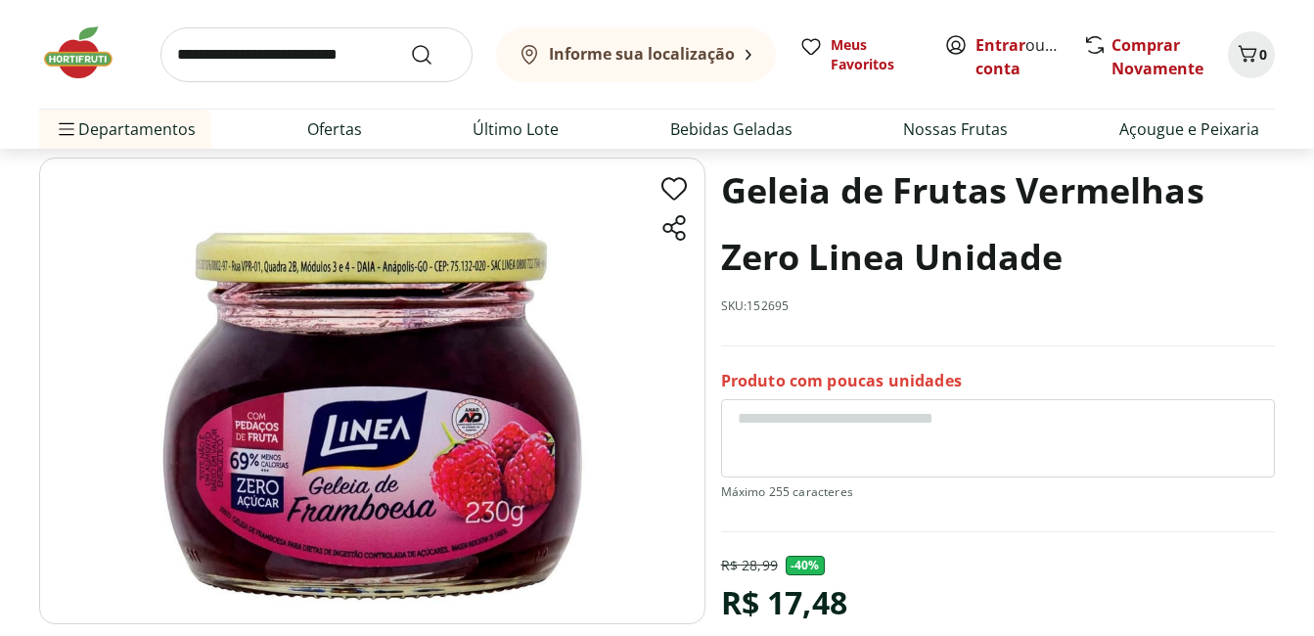
scroll to position [196, 0]
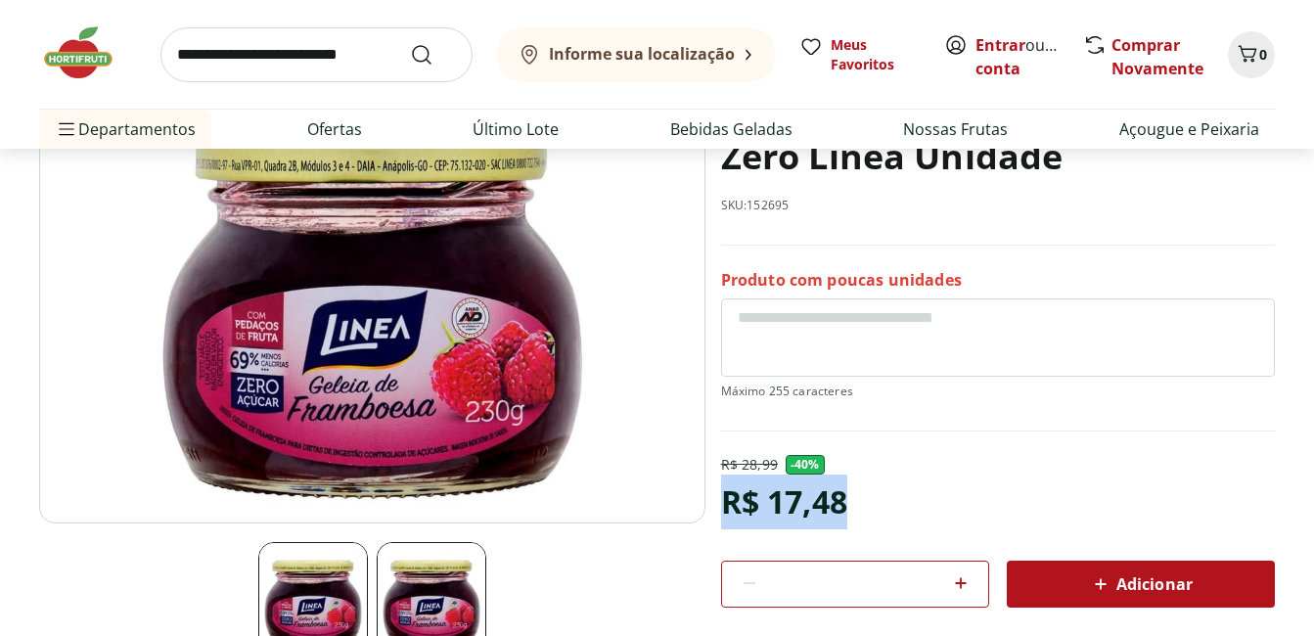
drag, startPoint x: 725, startPoint y: 505, endPoint x: 858, endPoint y: 503, distance: 133.1
click at [858, 503] on div "R$ 28,99 - 40 % R$ 17,48 * Adicionar" at bounding box center [998, 531] width 554 height 153
copy div "R$ 17,48"
